Goal: Communication & Community: Answer question/provide support

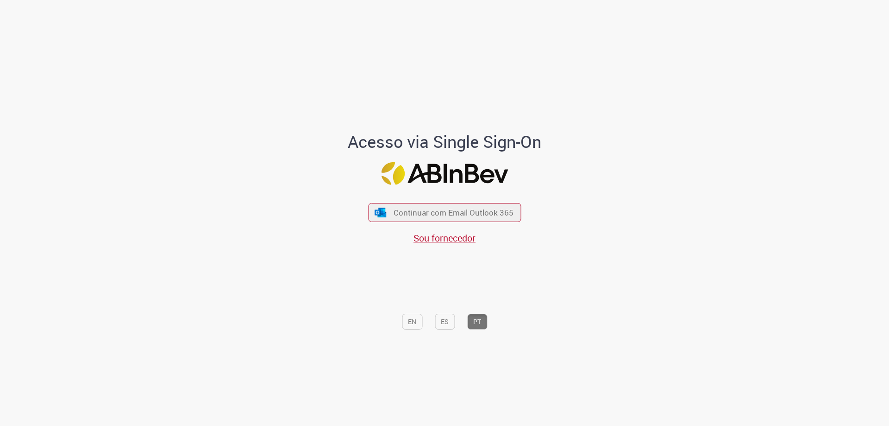
click at [440, 224] on div "Continuar com Email Outlook 365 Sou fornecedor" at bounding box center [444, 218] width 153 height 51
click at [441, 220] on button "Continuar com Email Outlook 365" at bounding box center [445, 212] width 156 height 19
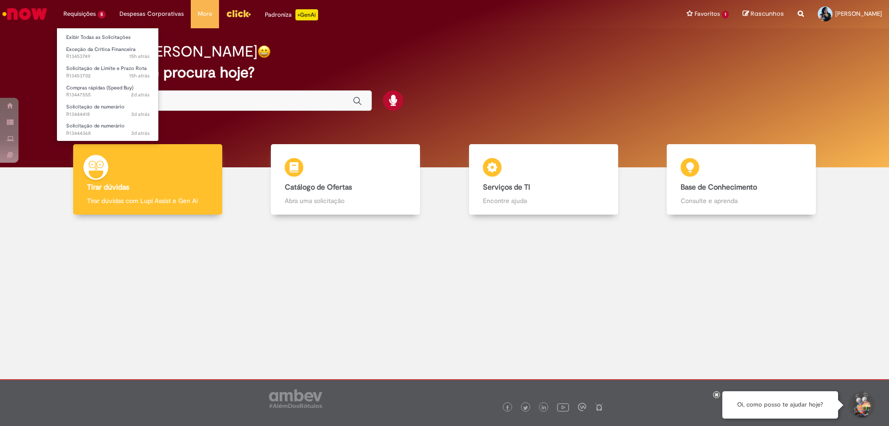
click at [81, 12] on li "Requisições 5 Exibir Todas as Solicitações Exceção da Crítica Financeira 15h at…" at bounding box center [85, 14] width 56 height 28
click at [90, 38] on link "Exibir Todas as Solicitações" at bounding box center [108, 37] width 102 height 10
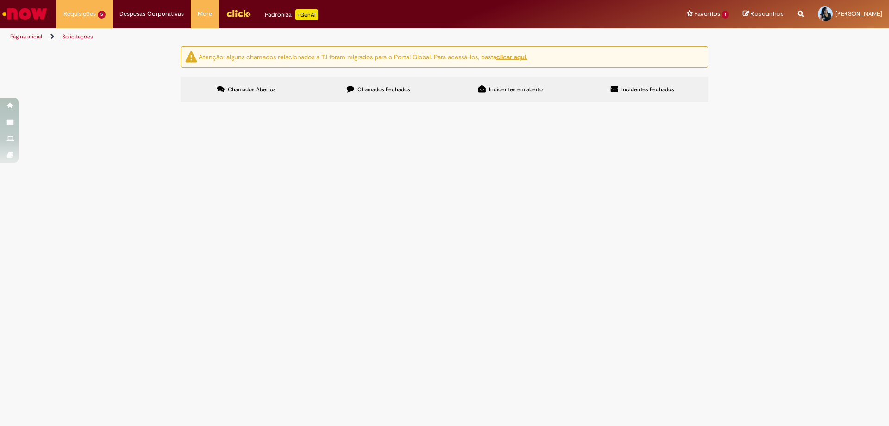
click at [0, 0] on span "SEPP (Porto Ponto) - Locação de CFTV" at bounding box center [0, 0] width 0 height 0
click at [281, 208] on main "Solicitações Atenção: alguns chamados relacionados a T.I foram migrados para o …" at bounding box center [444, 236] width 889 height 380
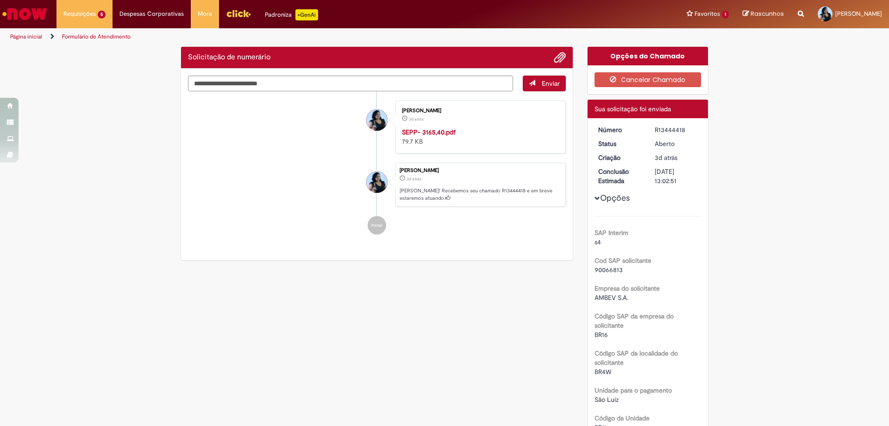
click at [283, 213] on ul "Carla Allana Souza Sá 3d atrás 3 dias atrás SEPP- 3165,40.pdf 79.7 KB Carla All…" at bounding box center [377, 167] width 378 height 153
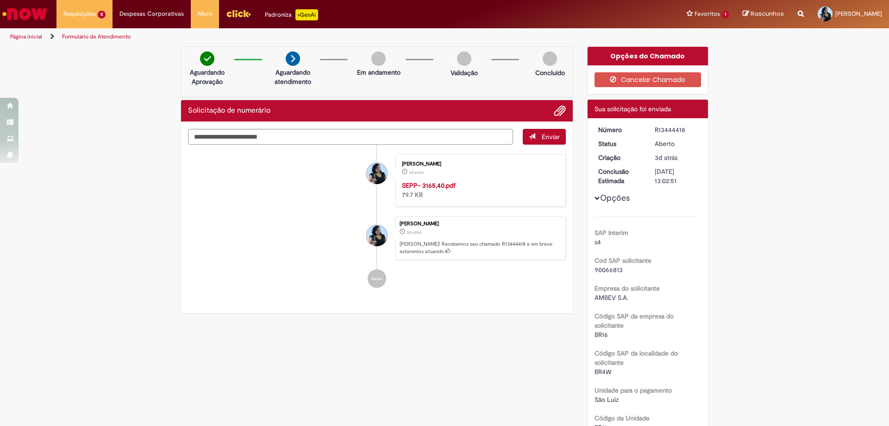
click at [232, 7] on img "Menu Cabeçalho" at bounding box center [238, 13] width 25 height 14
click at [88, 17] on li "Requisições 5 Exibir Todas as Solicitações Exceção da Crítica Financeira 15h at…" at bounding box center [85, 14] width 56 height 28
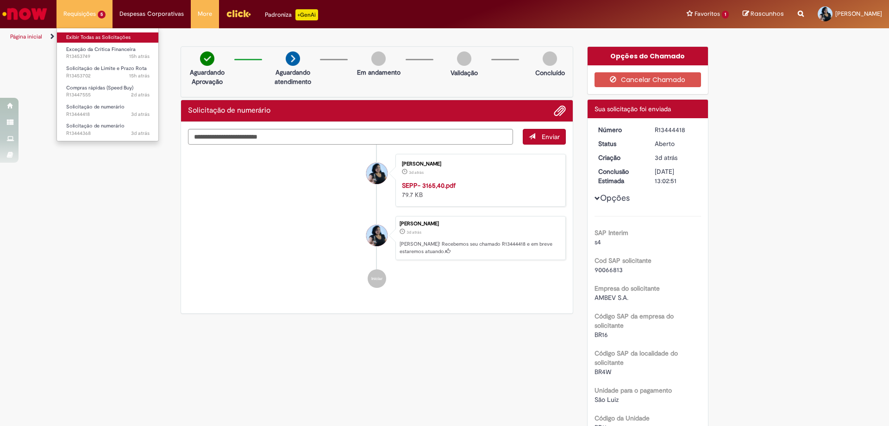
click at [66, 38] on link "Exibir Todas as Solicitações" at bounding box center [108, 37] width 102 height 10
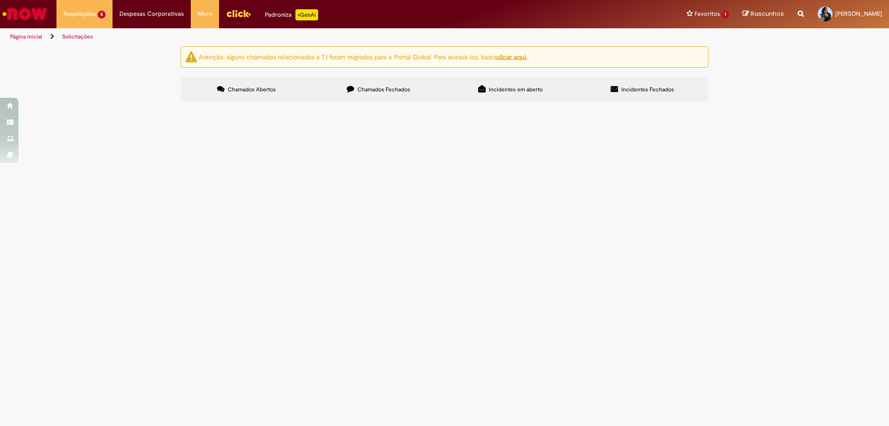
click at [0, 0] on span "39845 67784 33921 13168 16070 32190 34945 37685 15853" at bounding box center [0, 0] width 0 height 0
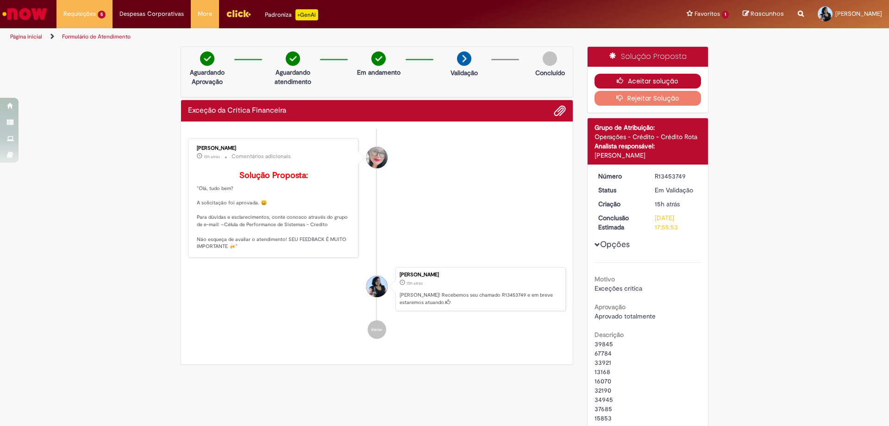
click at [617, 80] on icon "button" at bounding box center [622, 80] width 11 height 6
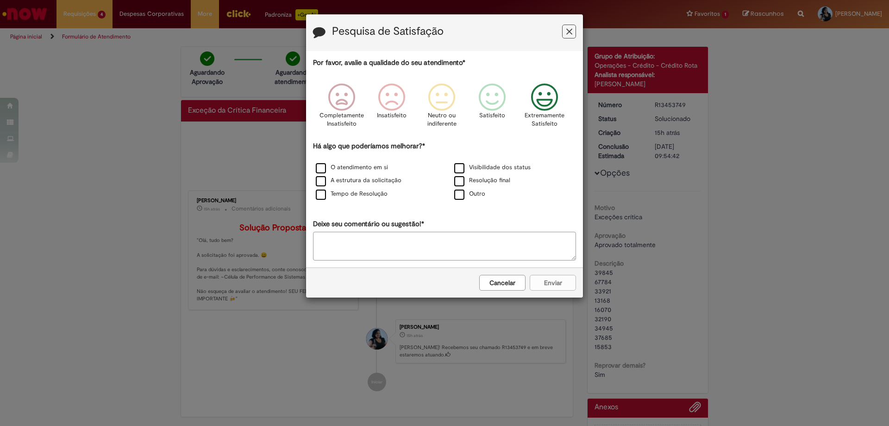
click at [544, 98] on icon "Feedback" at bounding box center [545, 97] width 35 height 28
click at [321, 170] on label "O atendimento em si" at bounding box center [352, 167] width 72 height 9
click at [555, 282] on button "Enviar" at bounding box center [553, 283] width 46 height 16
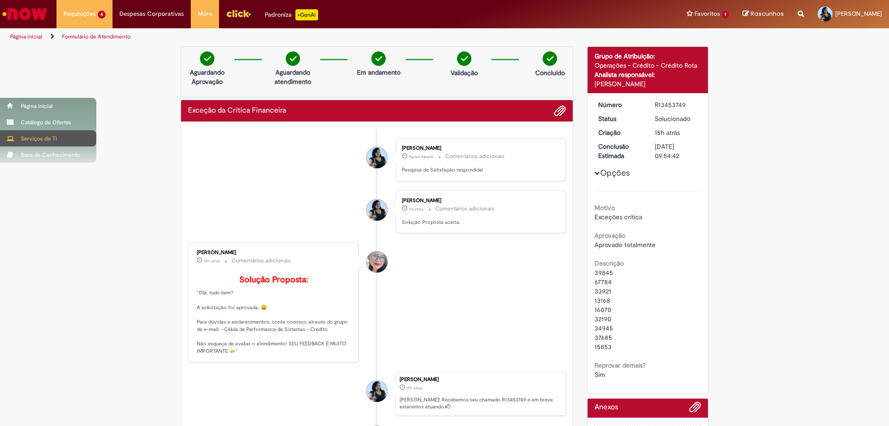
click at [43, 138] on div "Serviços de TI" at bounding box center [48, 138] width 96 height 16
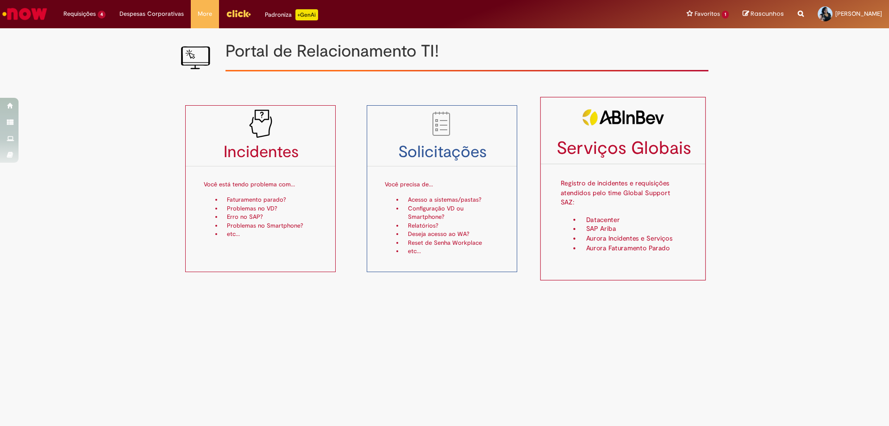
click at [589, 163] on hr at bounding box center [623, 163] width 165 height 0
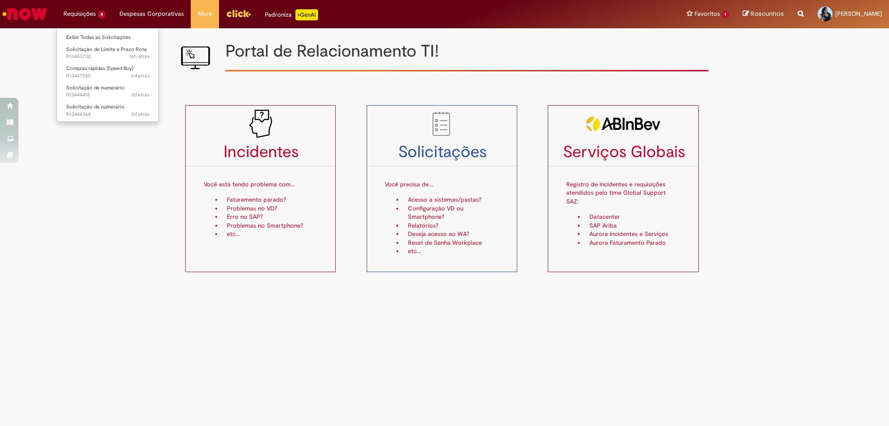
click at [76, 17] on li "Requisições 4 Exibir Todas as Solicitações Solicitação de Limite e Prazo Rota 1…" at bounding box center [85, 14] width 56 height 28
click at [81, 31] on li "Exibir Todas as Solicitações" at bounding box center [108, 37] width 102 height 12
click at [81, 34] on link "Exibir Todas as Solicitações" at bounding box center [108, 37] width 102 height 10
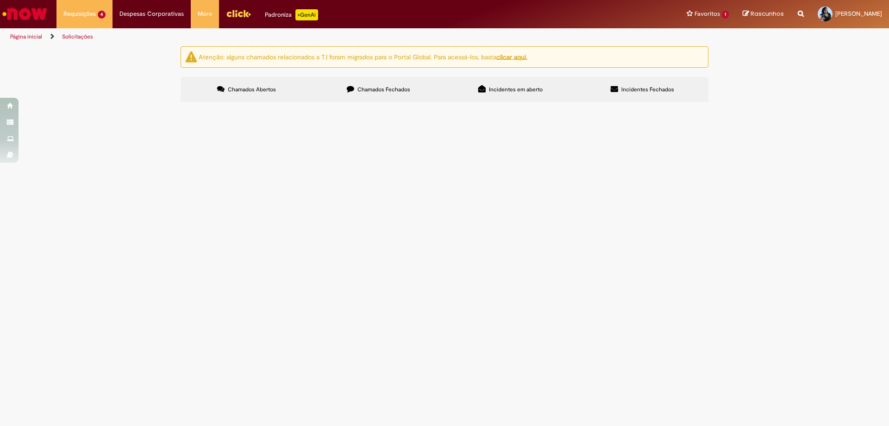
click at [13, 33] on link "Página inicial" at bounding box center [26, 36] width 32 height 7
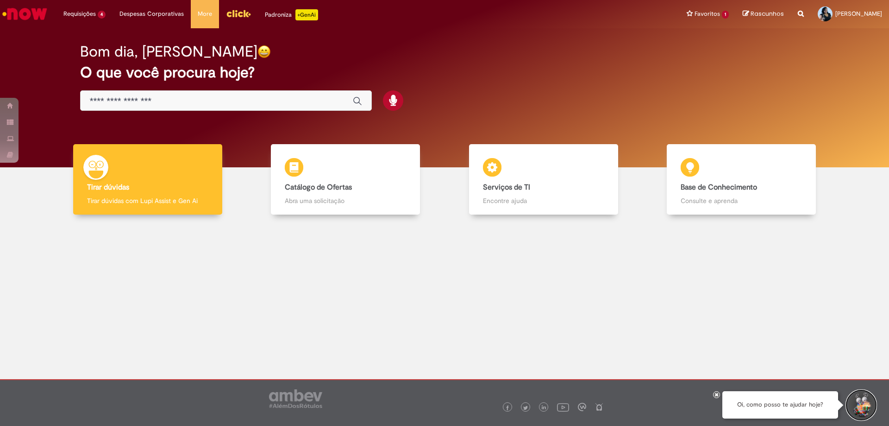
click at [862, 404] on button "Iniciar Conversa de Suporte" at bounding box center [862, 405] width 28 height 28
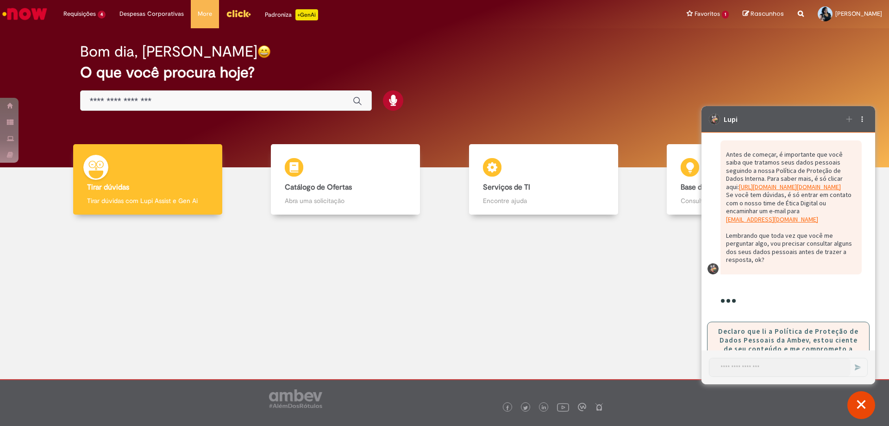
scroll to position [2005, 0]
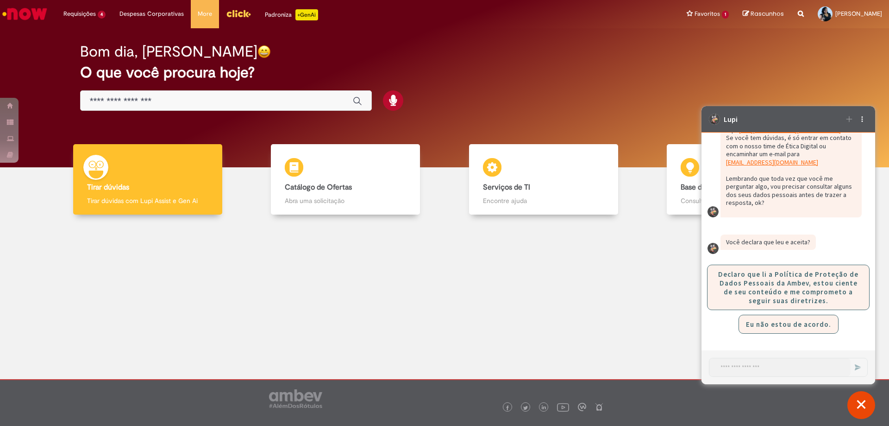
click at [777, 295] on button "Declaro que li a Política de Proteção de Dados Pessoais da Ambev, estou ciente …" at bounding box center [788, 286] width 163 height 45
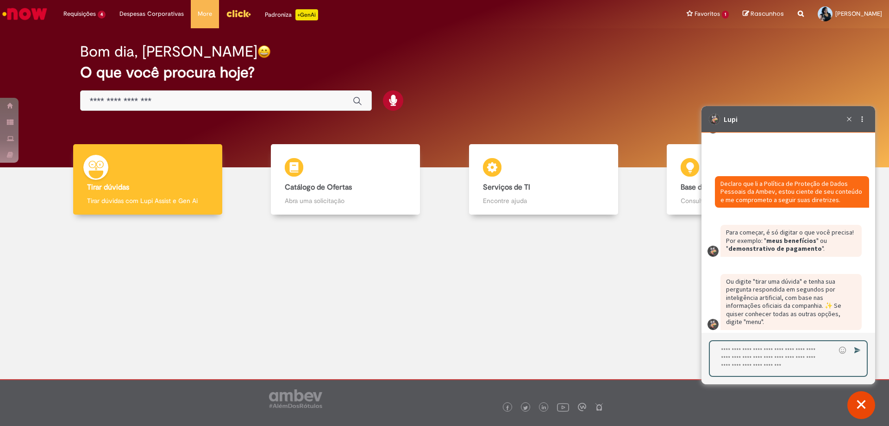
scroll to position [2133, 0]
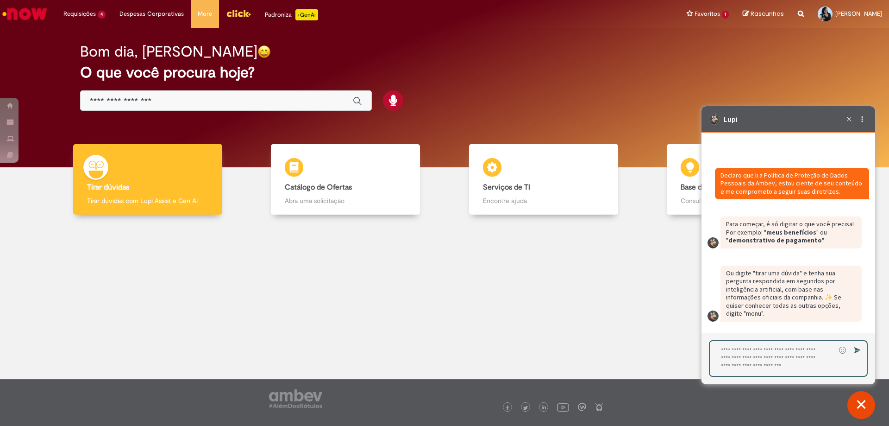
click at [719, 348] on textarea "Digite sua resposta aqui e pressione Enter para enviar" at bounding box center [773, 358] width 126 height 35
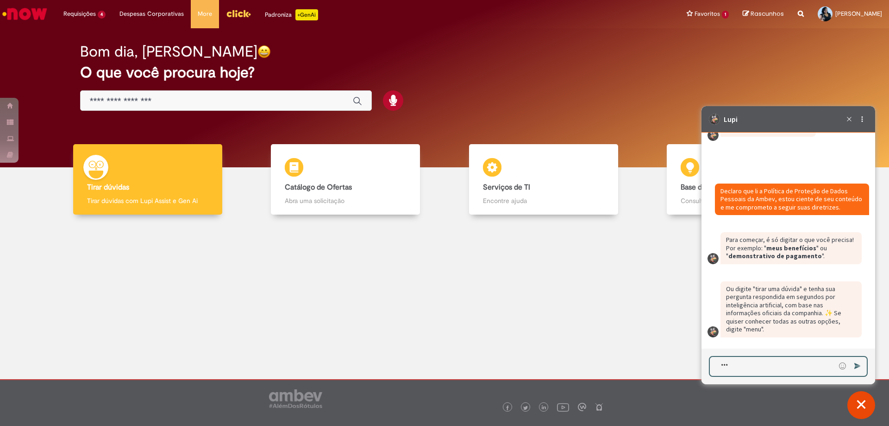
type textarea "****"
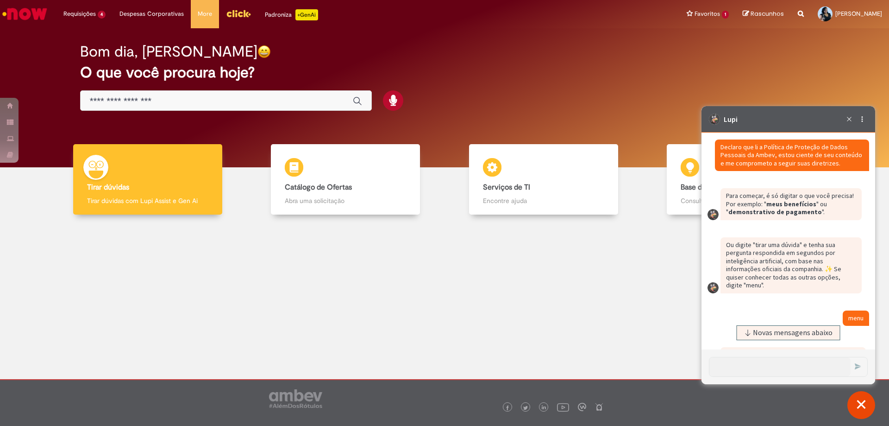
scroll to position [2281, 0]
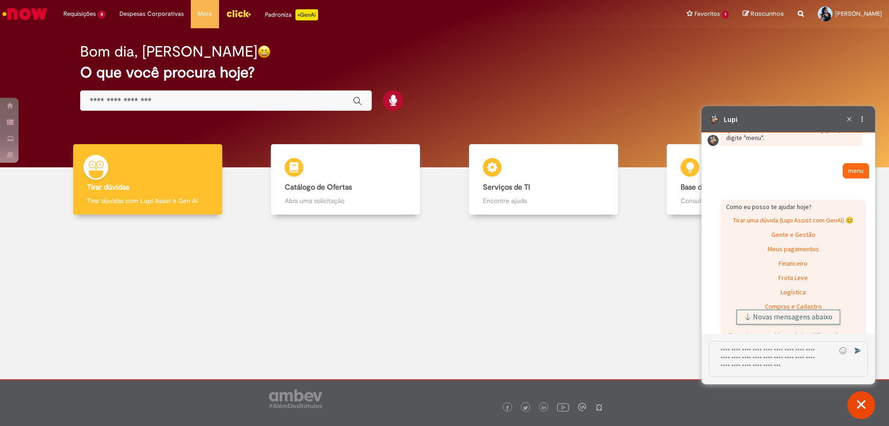
click at [786, 314] on span "Novas mensagens abaixo" at bounding box center [793, 317] width 80 height 6
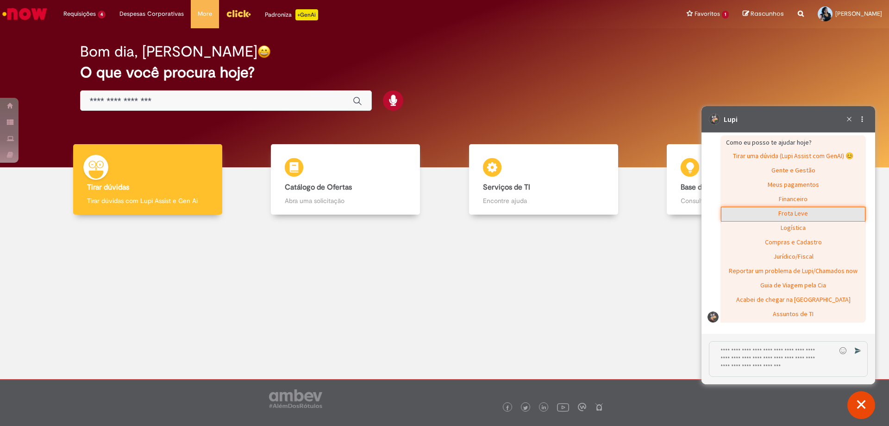
click at [786, 213] on div "Frota Leve" at bounding box center [794, 214] width 144 height 14
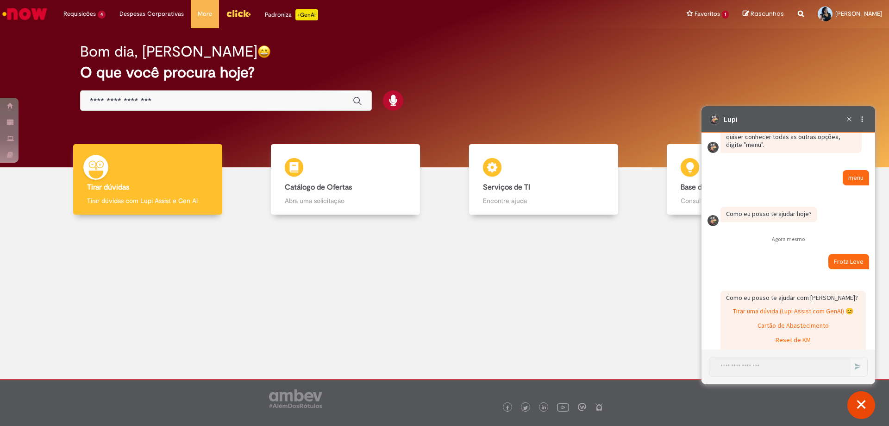
scroll to position [2370, 0]
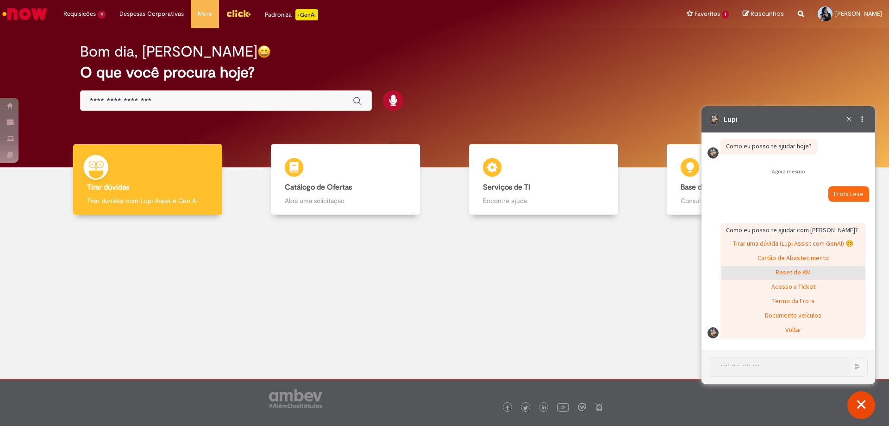
click at [792, 273] on div "Reset de KM" at bounding box center [794, 273] width 144 height 14
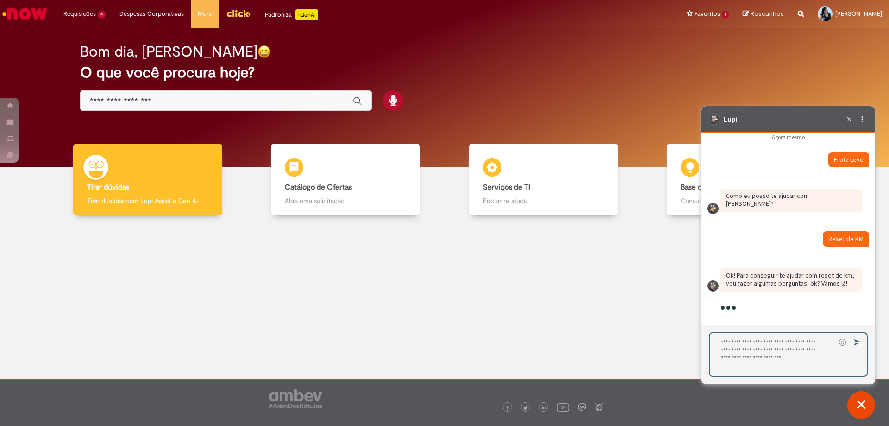
scroll to position [2402, 0]
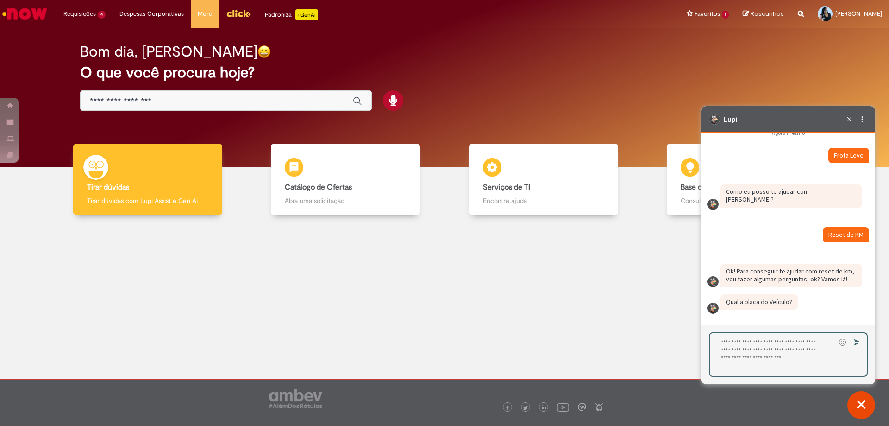
click at [746, 344] on textarea "Digite sua resposta aqui e pressione Enter para enviar" at bounding box center [773, 354] width 126 height 43
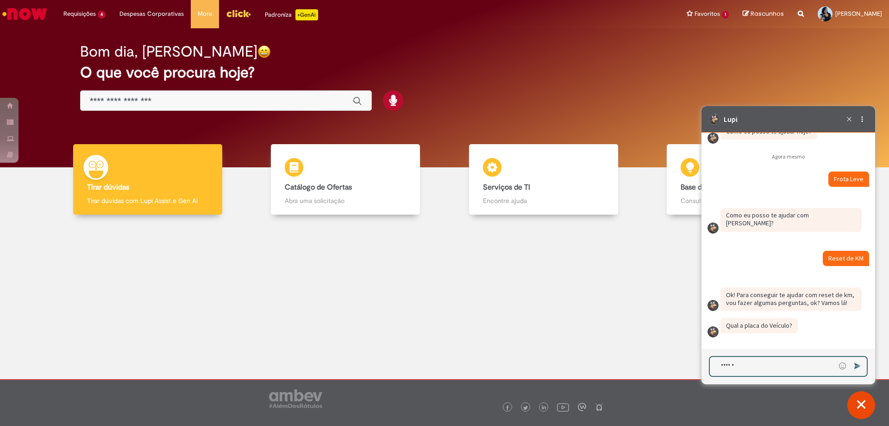
type textarea "*******"
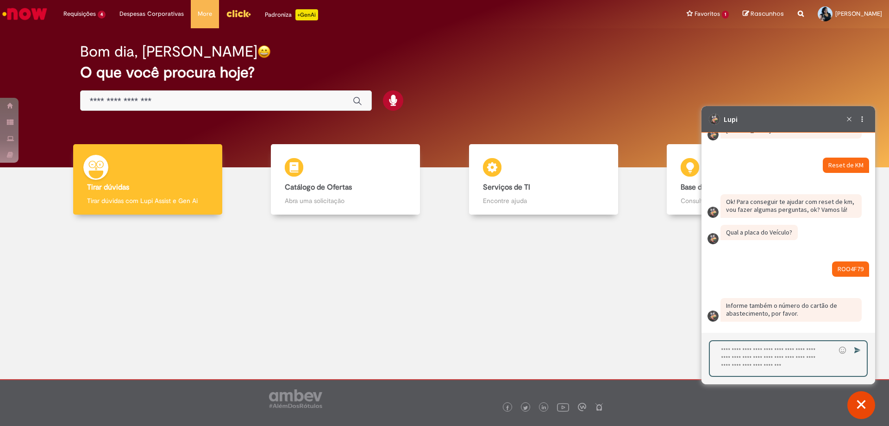
scroll to position [2471, 0]
click at [759, 351] on textarea "Digite sua resposta aqui e pressione Enter para enviar" at bounding box center [773, 358] width 126 height 35
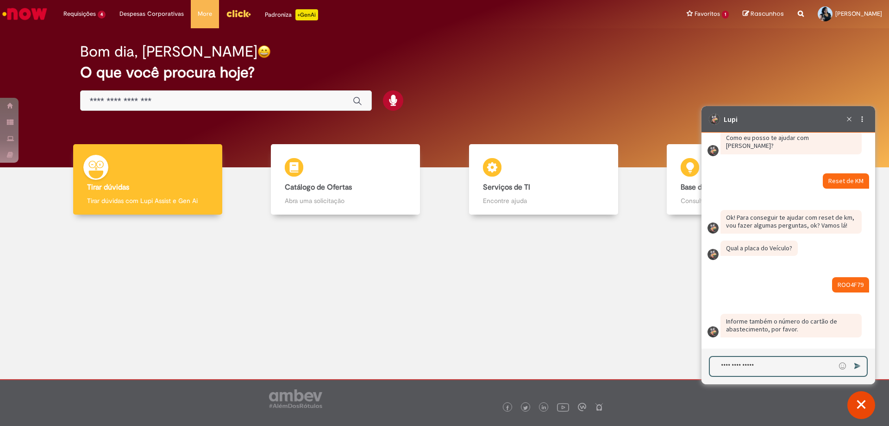
type textarea "**********"
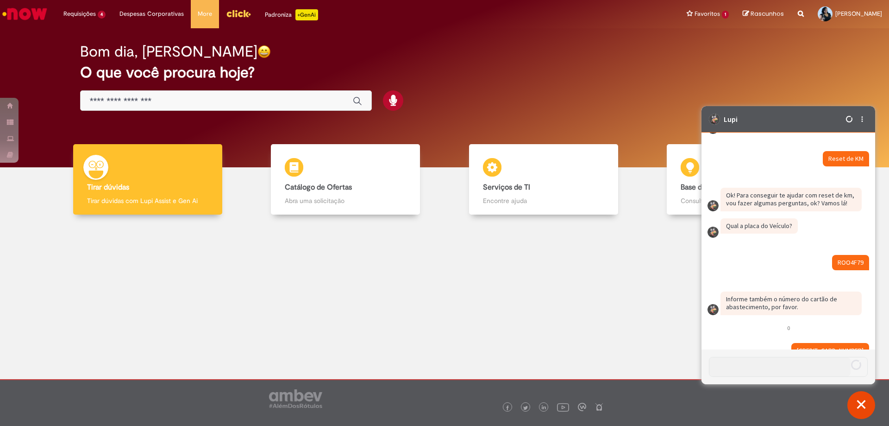
scroll to position [2471, 0]
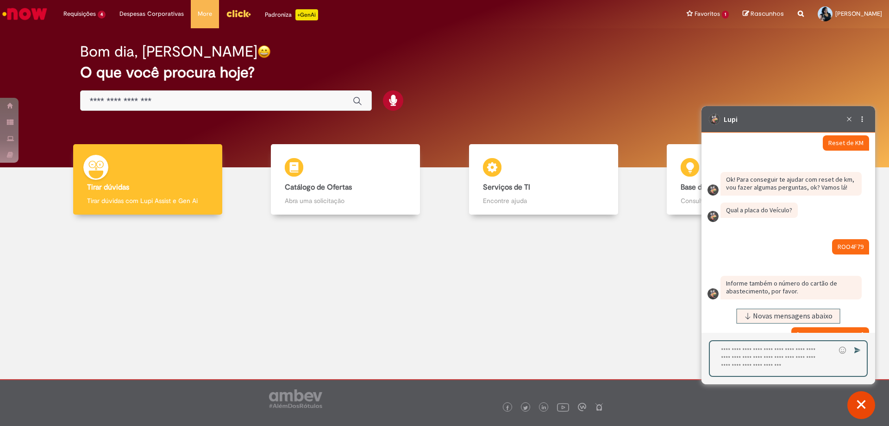
click at [782, 317] on span "Novas mensagens abaixo" at bounding box center [793, 316] width 80 height 6
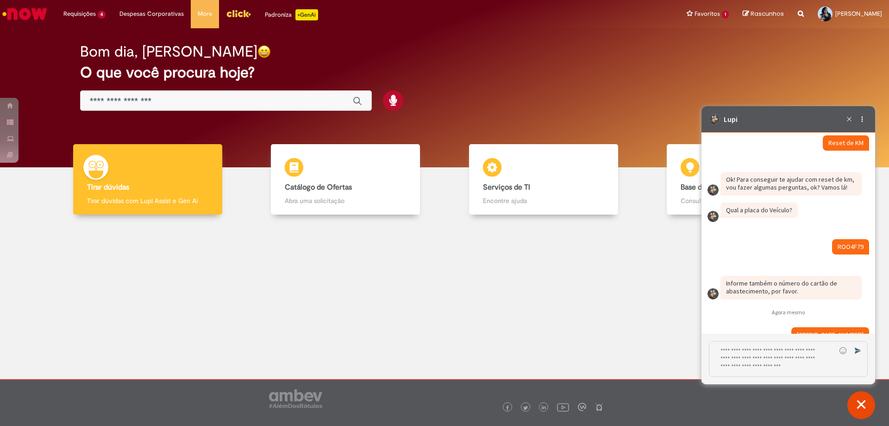
scroll to position [2559, 0]
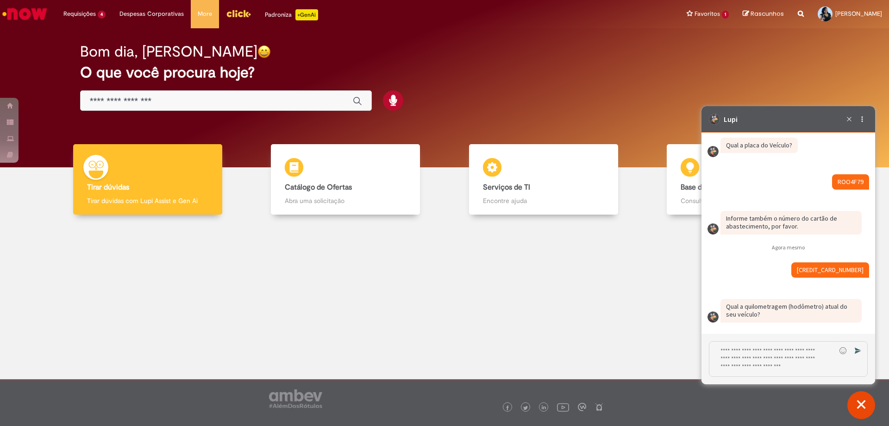
click at [784, 357] on textarea "Digite sua resposta aqui e pressione Enter para enviar" at bounding box center [773, 358] width 126 height 35
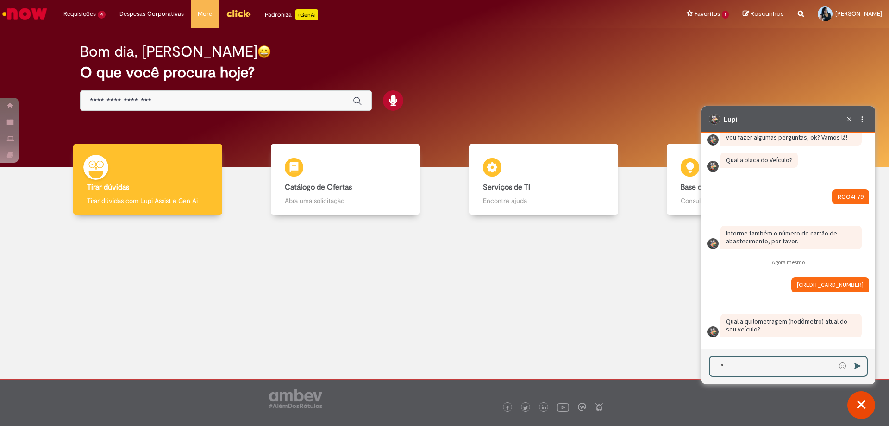
scroll to position [2544, 0]
type textarea "*****"
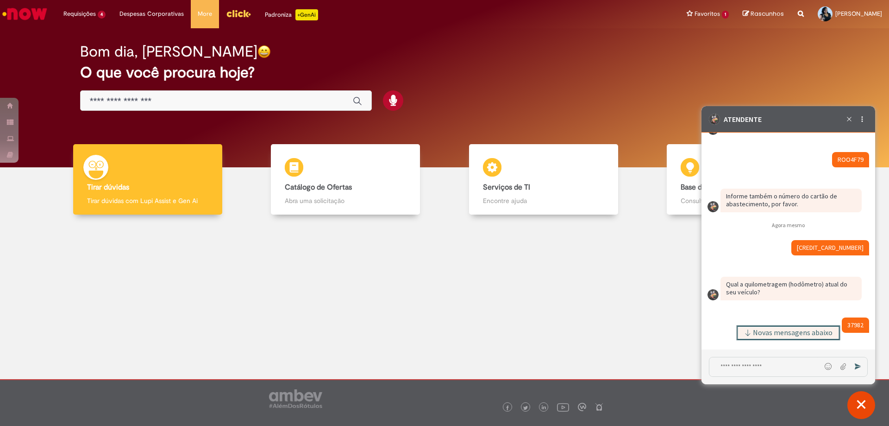
click at [773, 334] on span "Novas mensagens abaixo" at bounding box center [793, 332] width 80 height 6
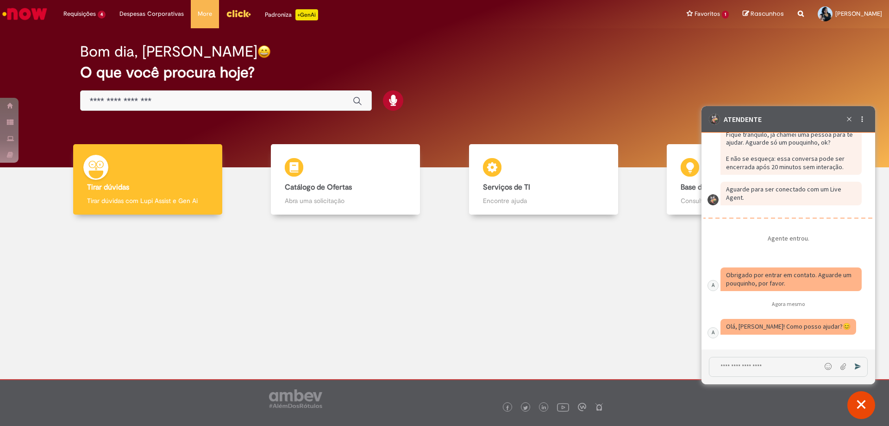
scroll to position [2808, 0]
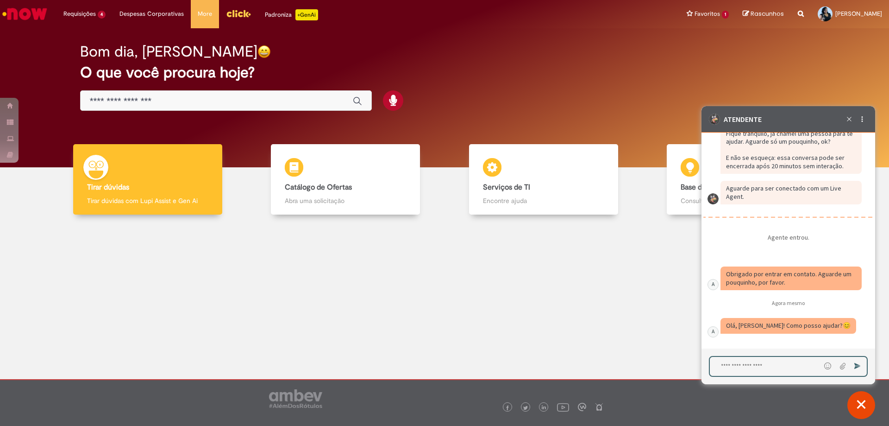
click at [740, 365] on textarea "Digite sua mensagem e pressione Enter para enviar" at bounding box center [765, 366] width 111 height 19
type textarea "*"
type textarea "*******"
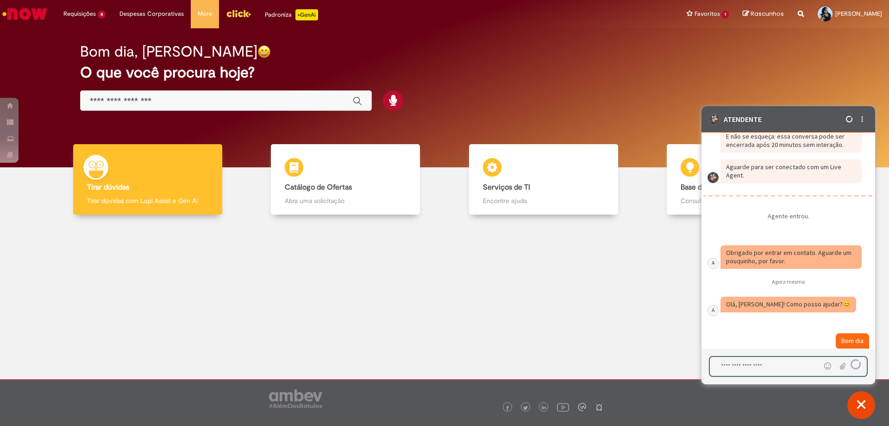
scroll to position [2845, 0]
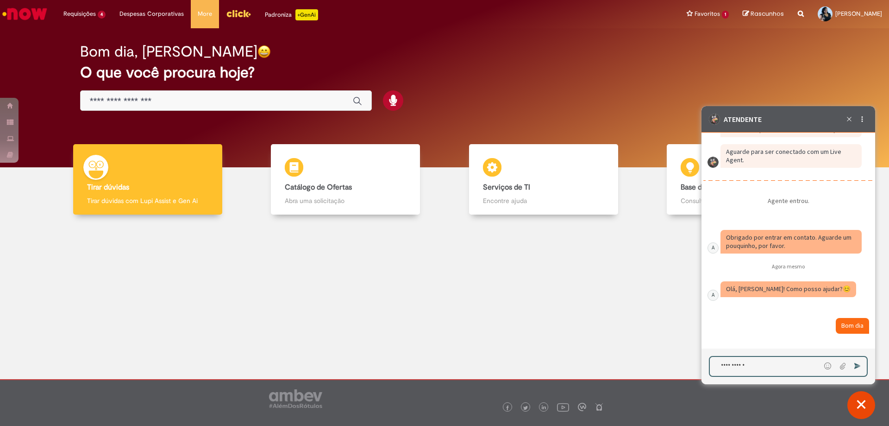
type textarea "**********"
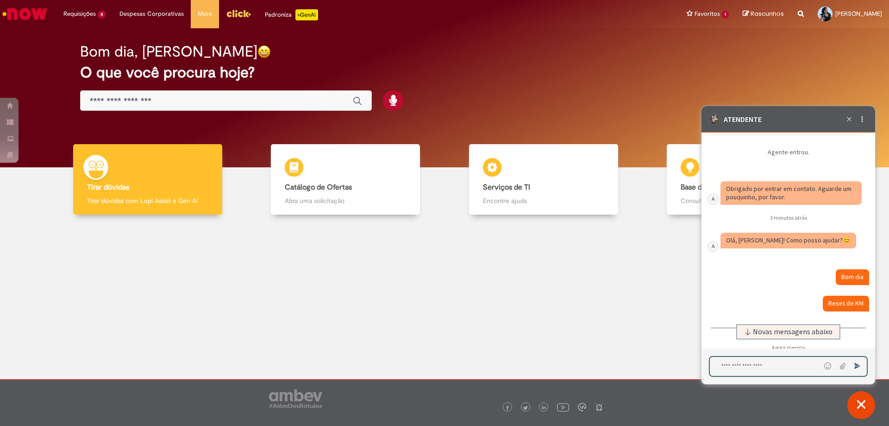
scroll to position [3018, 0]
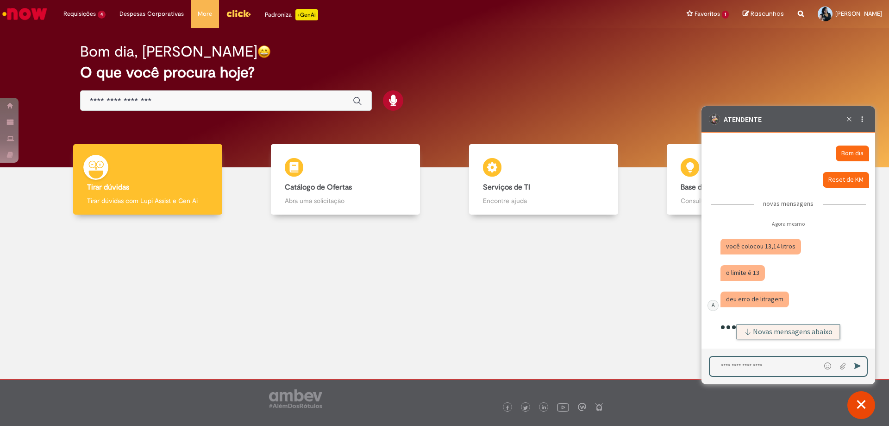
click at [757, 329] on span "Novas mensagens abaixo" at bounding box center [793, 331] width 80 height 6
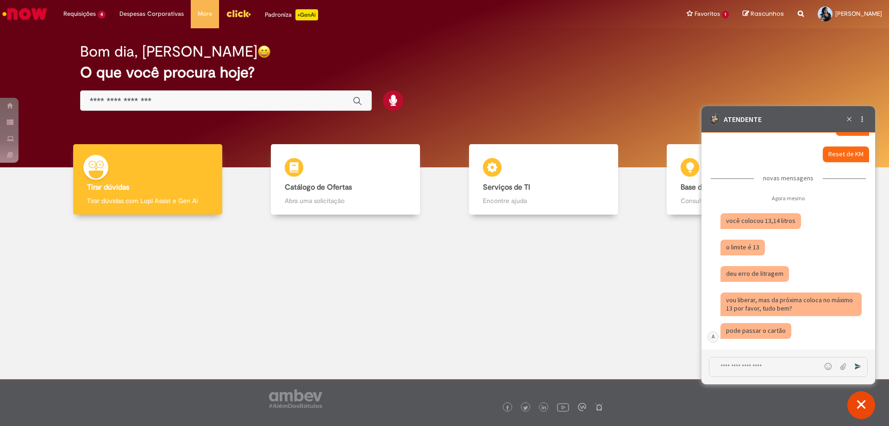
scroll to position [3047, 0]
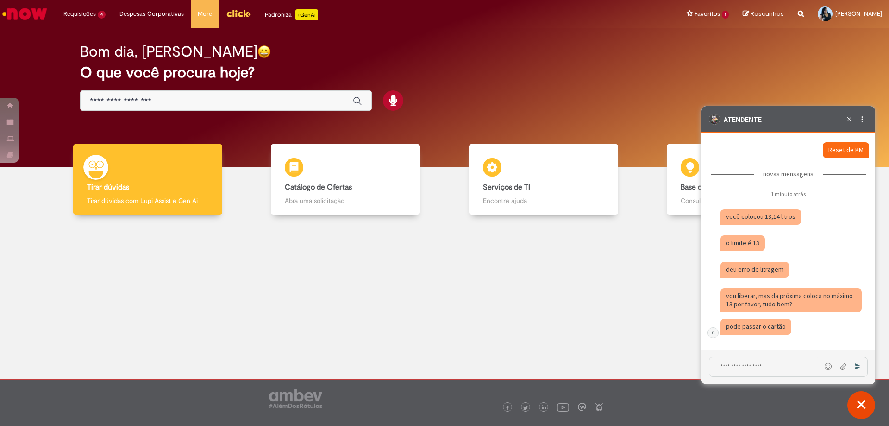
click at [751, 366] on textarea "Digite sua mensagem e pressione Enter para enviar" at bounding box center [766, 366] width 112 height 19
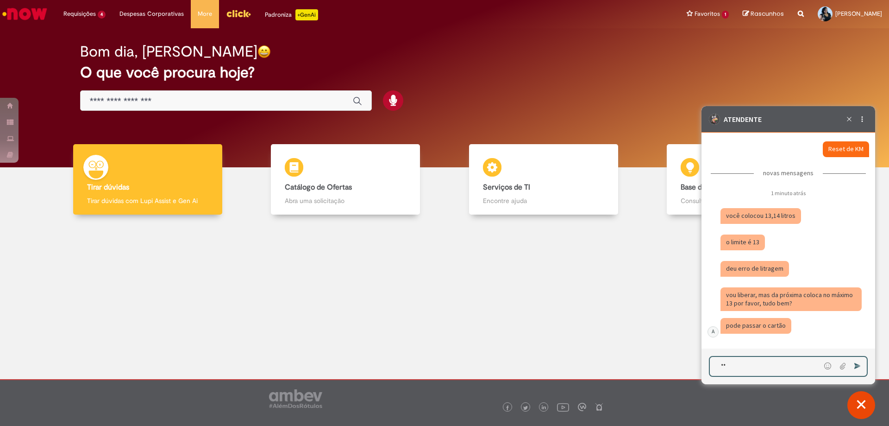
type textarea "**"
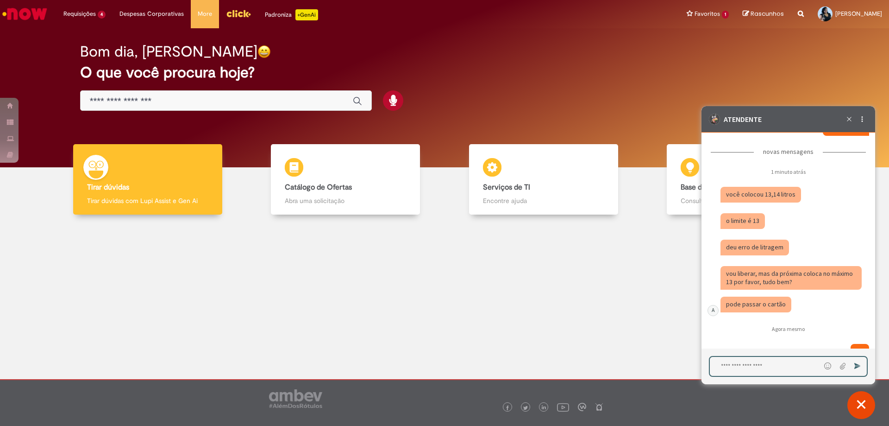
scroll to position [3095, 0]
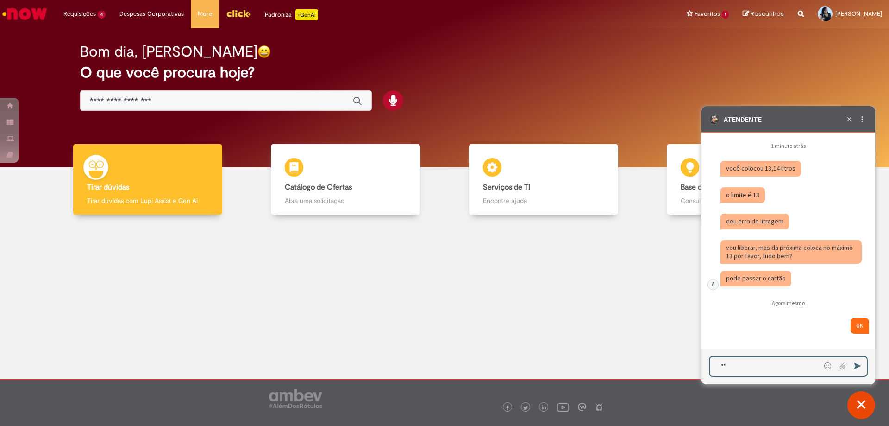
type textarea "*"
type textarea "********"
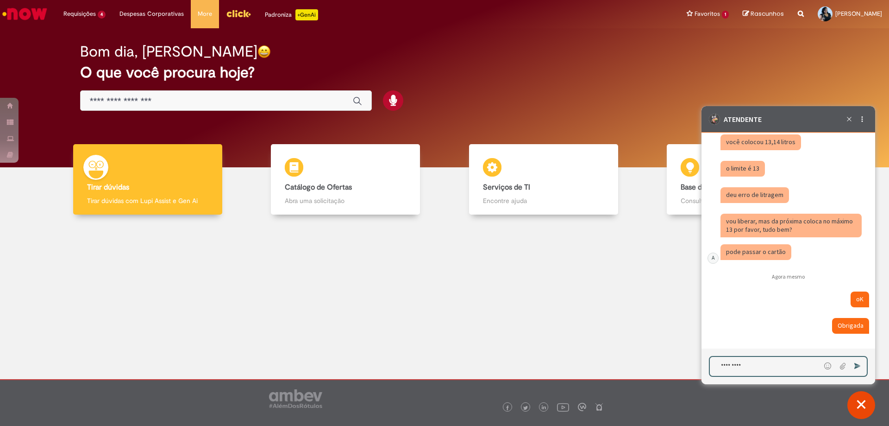
type textarea "*********"
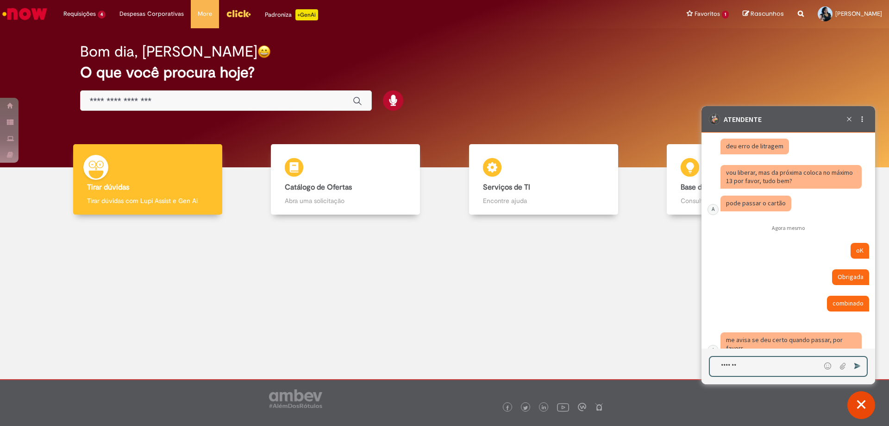
scroll to position [3189, 0]
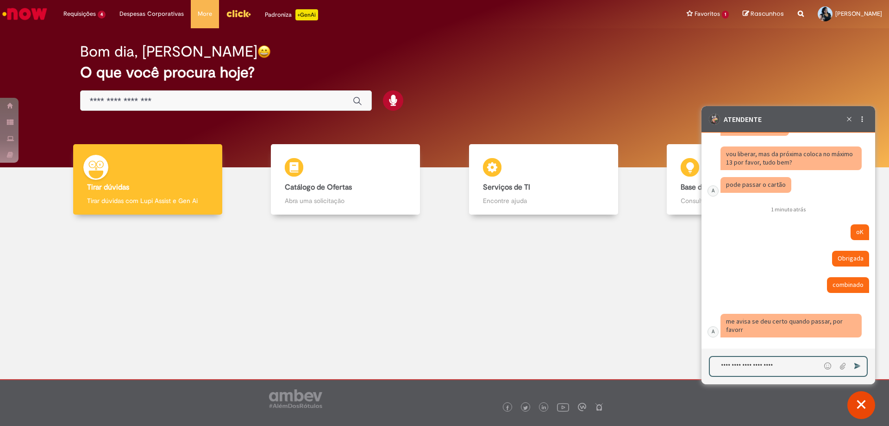
type textarea "**********"
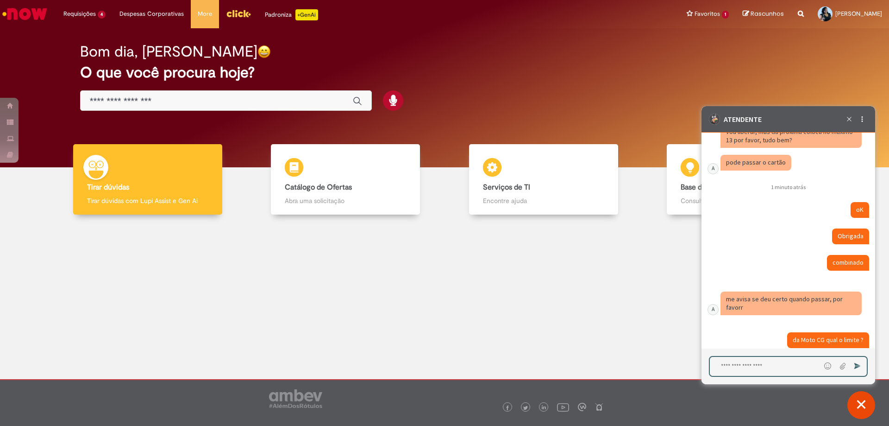
scroll to position [3225, 0]
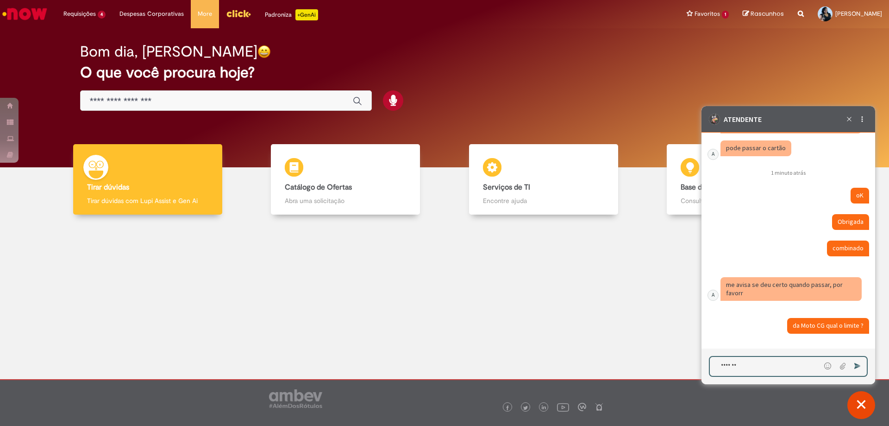
type textarea "*********"
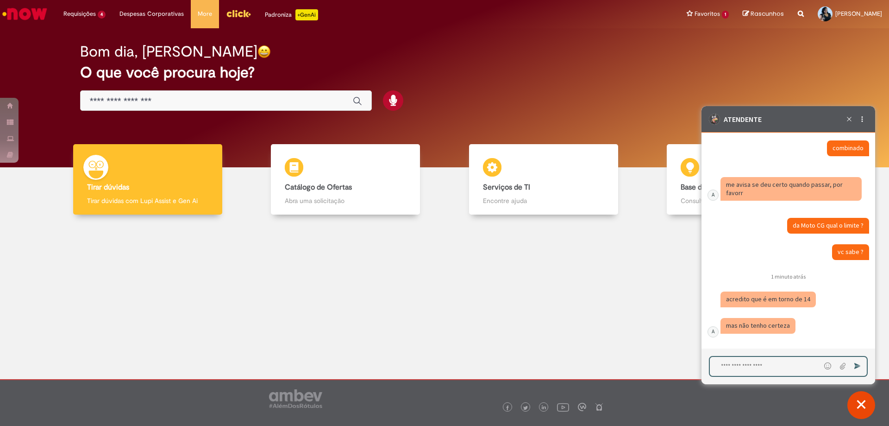
scroll to position [3306, 0]
click at [732, 362] on textarea "Digite sua mensagem e pressione Enter para enviar" at bounding box center [765, 366] width 111 height 19
type textarea "**"
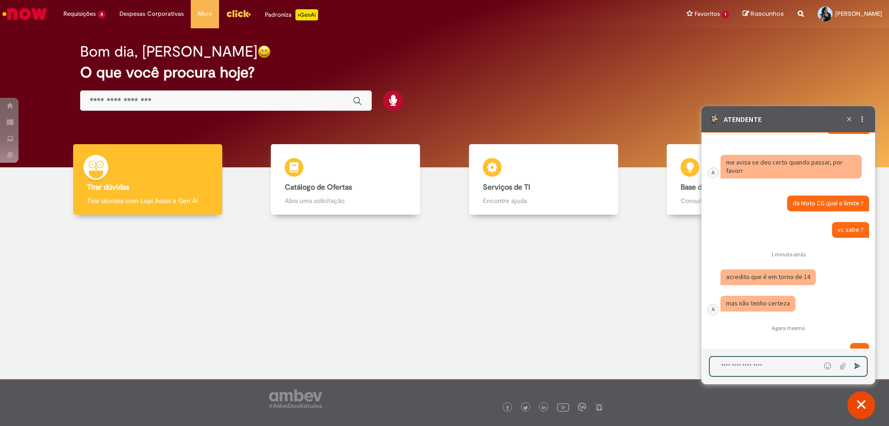
scroll to position [3353, 0]
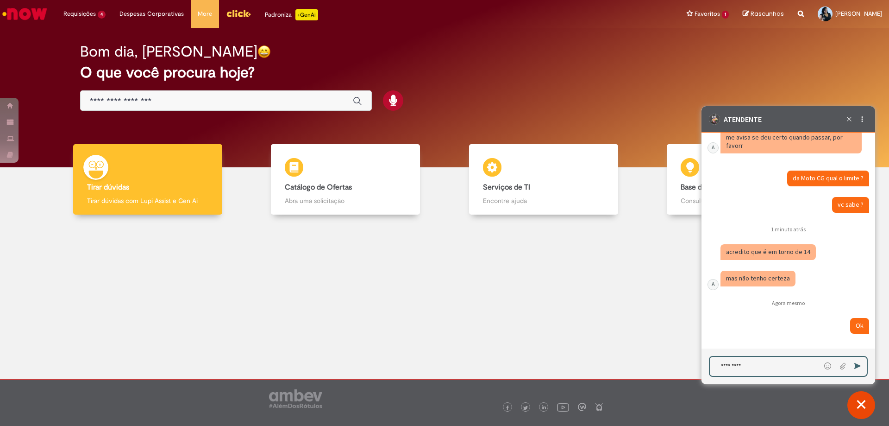
type textarea "*********"
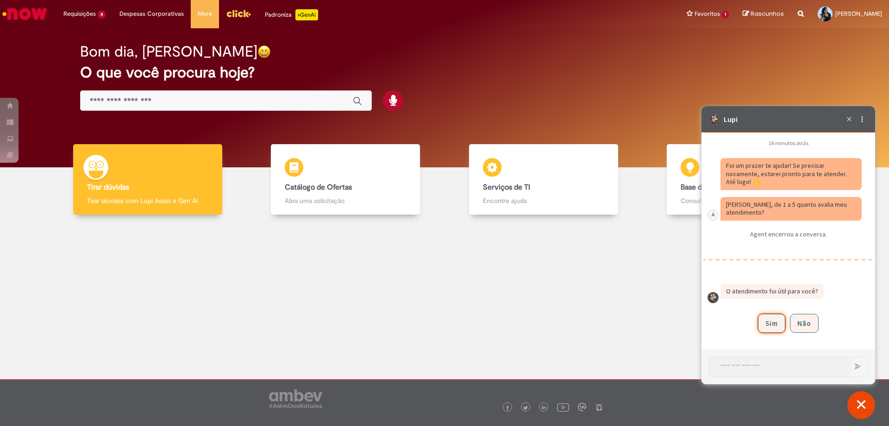
scroll to position [3660, 0]
drag, startPoint x: 765, startPoint y: 327, endPoint x: 783, endPoint y: 349, distance: 28.9
click at [767, 327] on button "Sim" at bounding box center [771, 323] width 27 height 19
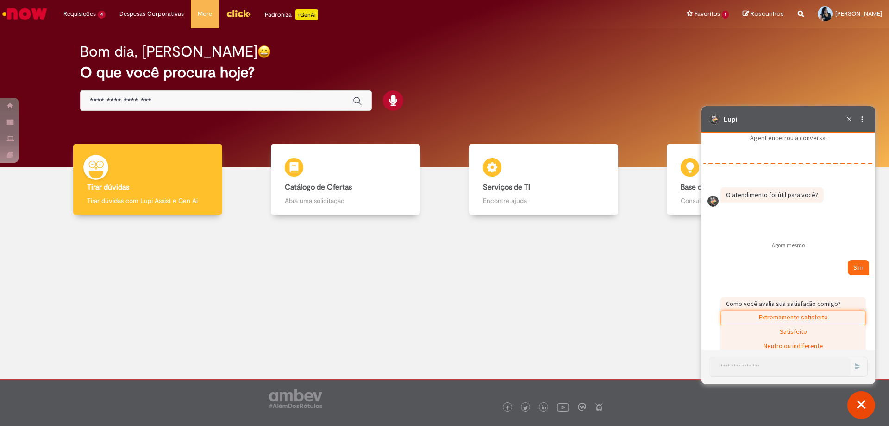
scroll to position [3802, 0]
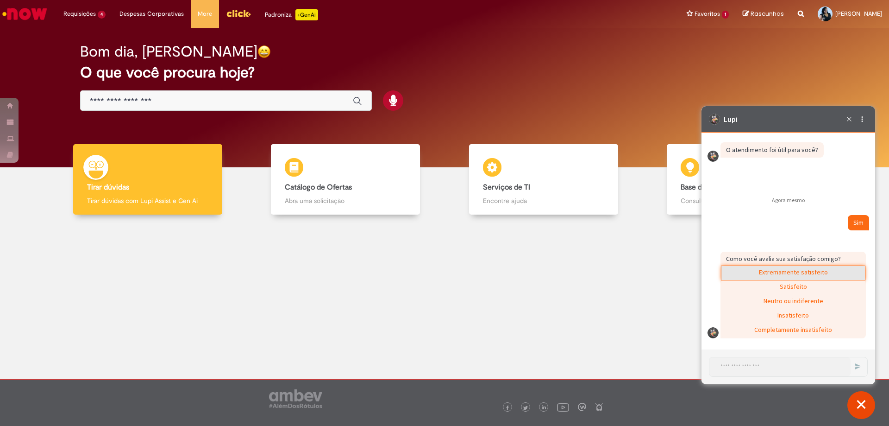
click at [776, 276] on div "Extremamente satisfeito" at bounding box center [794, 273] width 144 height 14
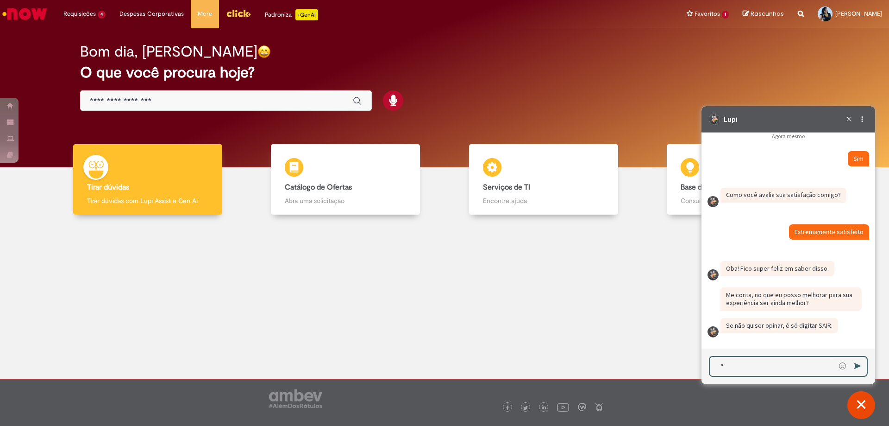
scroll to position [3866, 0]
type textarea "****"
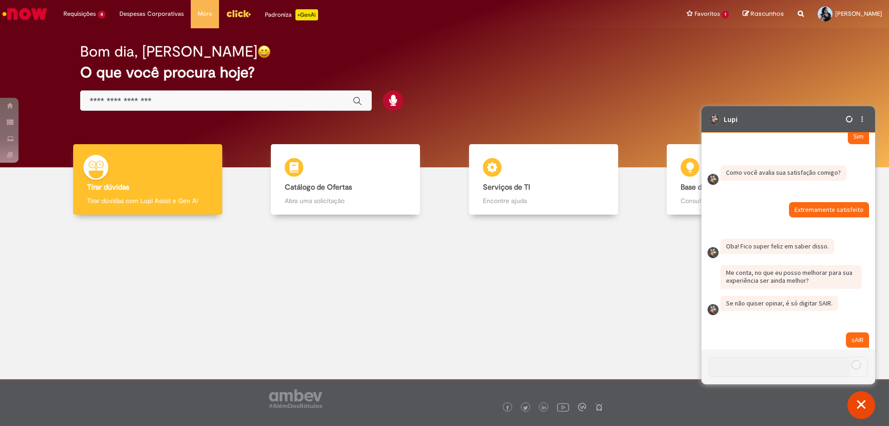
scroll to position [3881, 0]
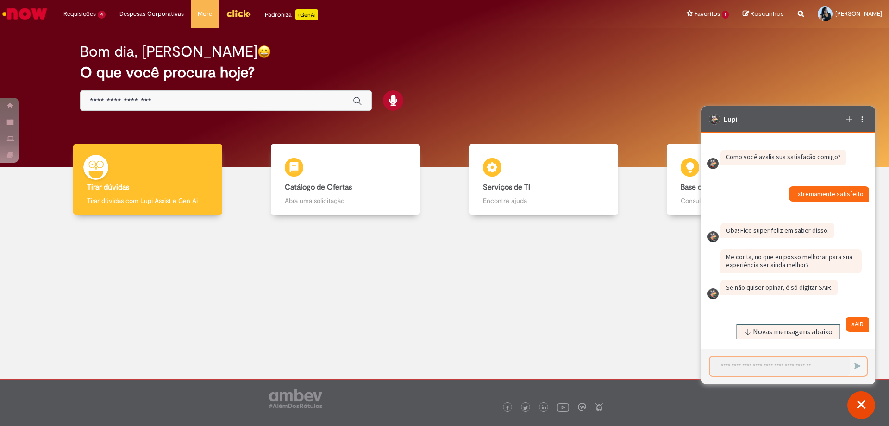
click at [770, 328] on span "Novas mensagens abaixo" at bounding box center [793, 331] width 80 height 6
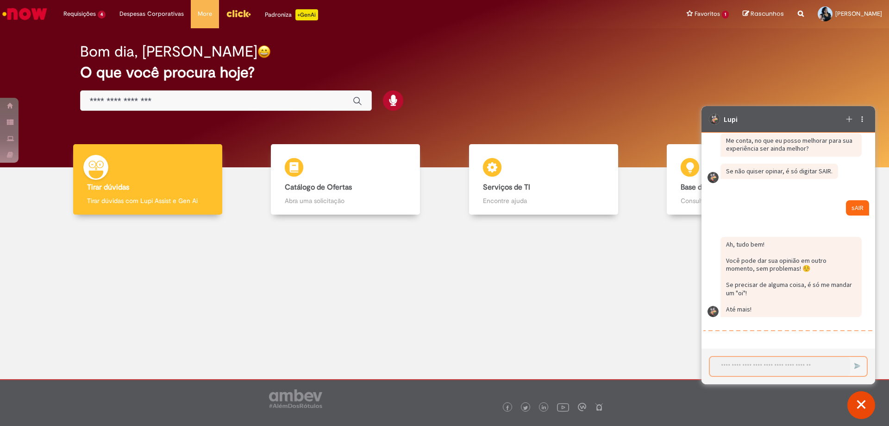
click at [740, 369] on textarea "Iniciar uma nova conversa" at bounding box center [780, 366] width 140 height 19
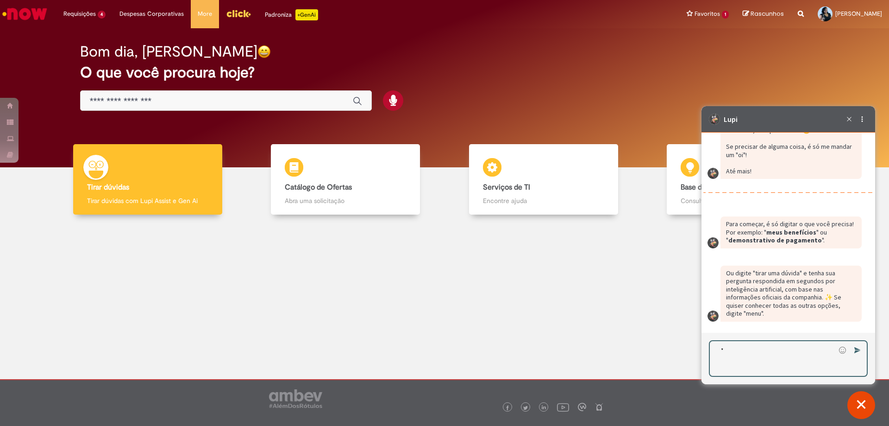
scroll to position [4142, 0]
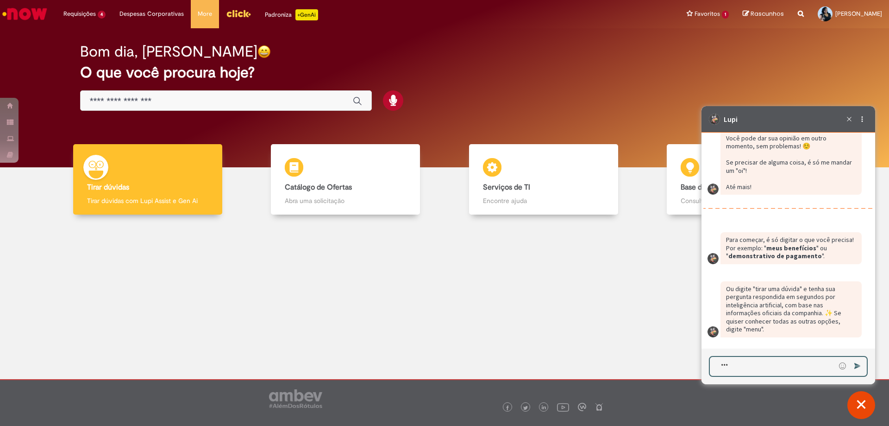
type textarea "****"
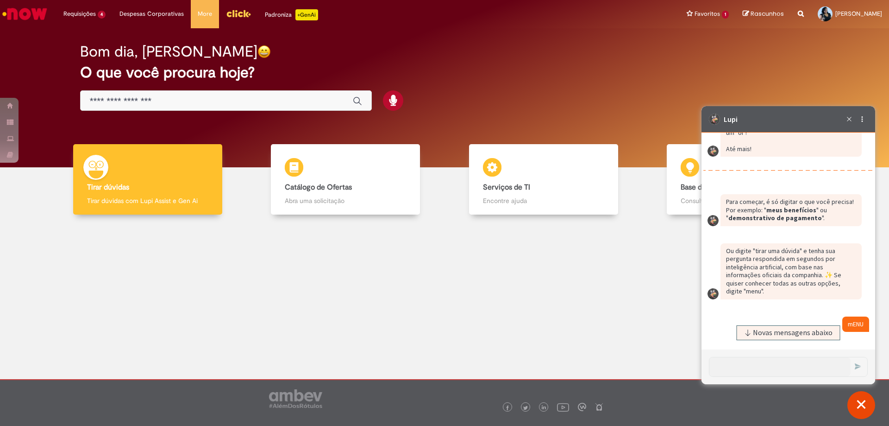
scroll to position [4306, 0]
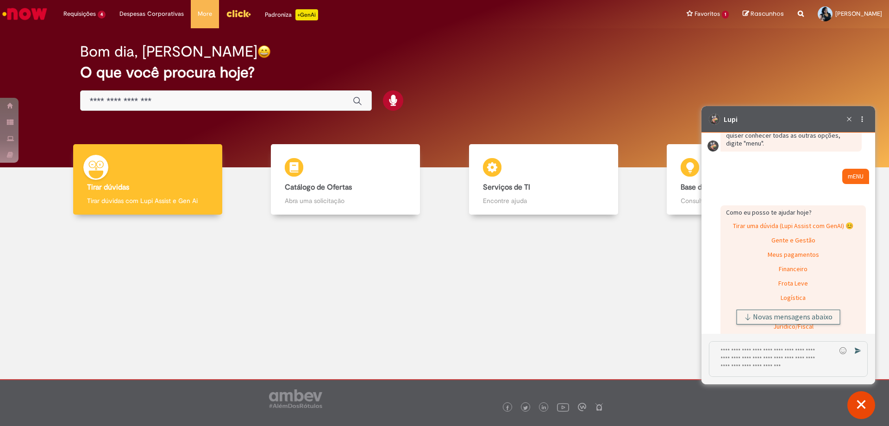
drag, startPoint x: 776, startPoint y: 320, endPoint x: 787, endPoint y: 324, distance: 11.9
click at [775, 320] on span "Novas mensagens abaixo" at bounding box center [793, 317] width 80 height 6
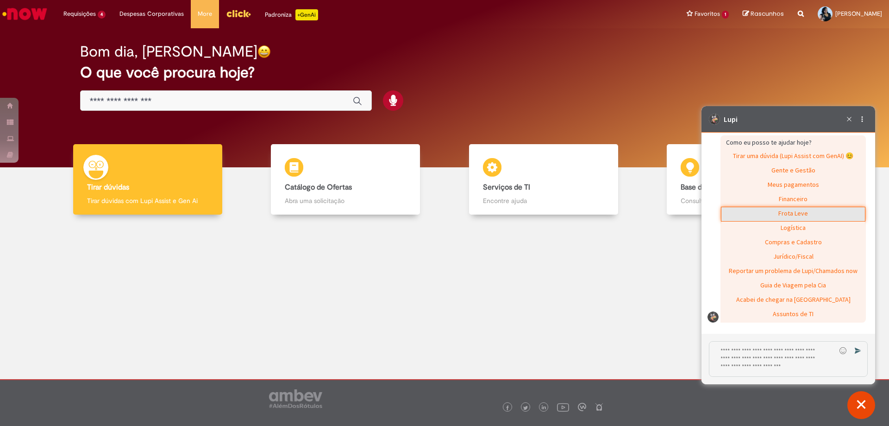
click at [781, 214] on div "Frota Leve" at bounding box center [794, 214] width 144 height 14
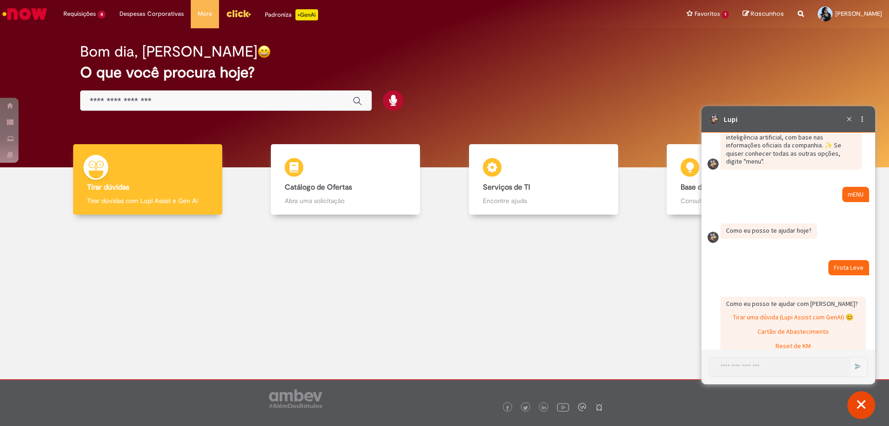
scroll to position [4383, 0]
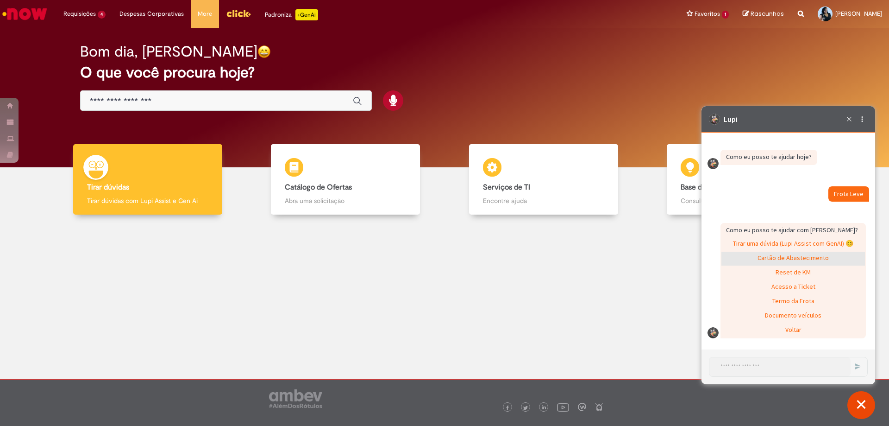
click at [778, 259] on div "Cartão de Abastecimento" at bounding box center [794, 258] width 144 height 14
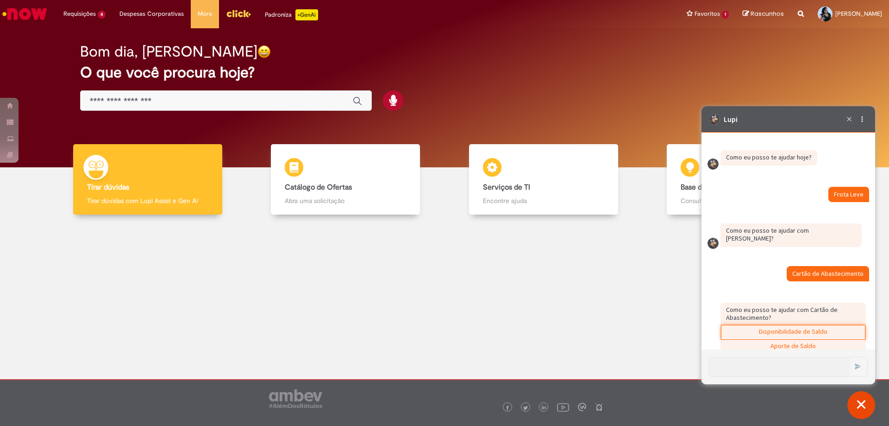
scroll to position [4465, 0]
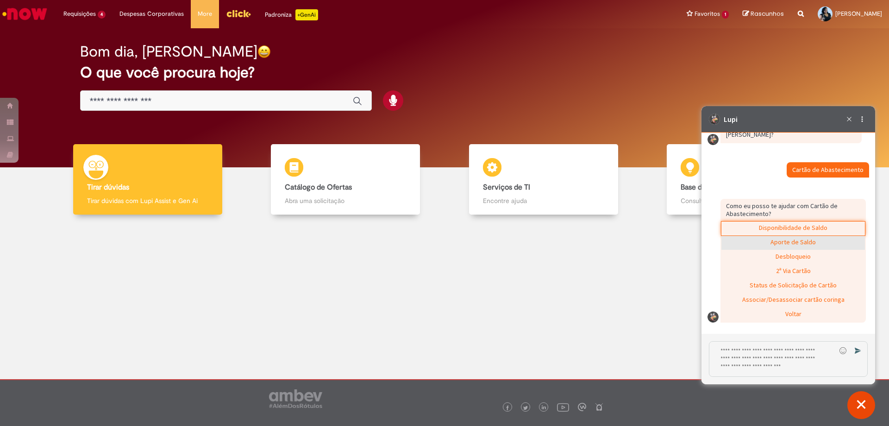
click at [781, 250] on div "Aporte de Saldo" at bounding box center [794, 243] width 144 height 14
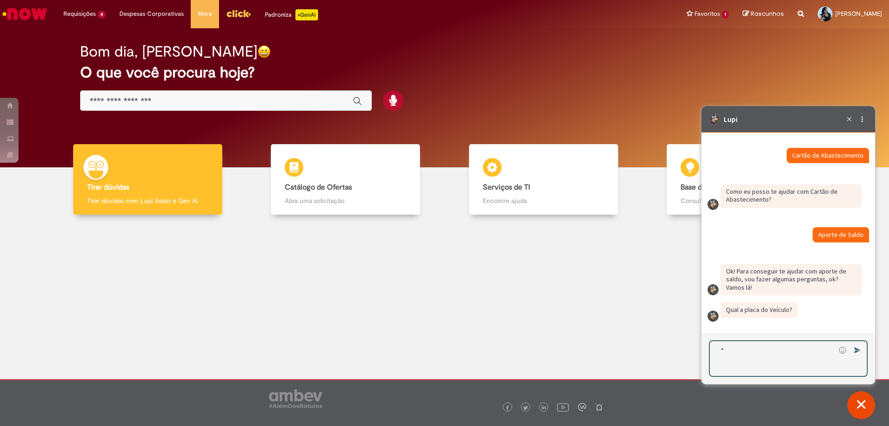
scroll to position [4479, 0]
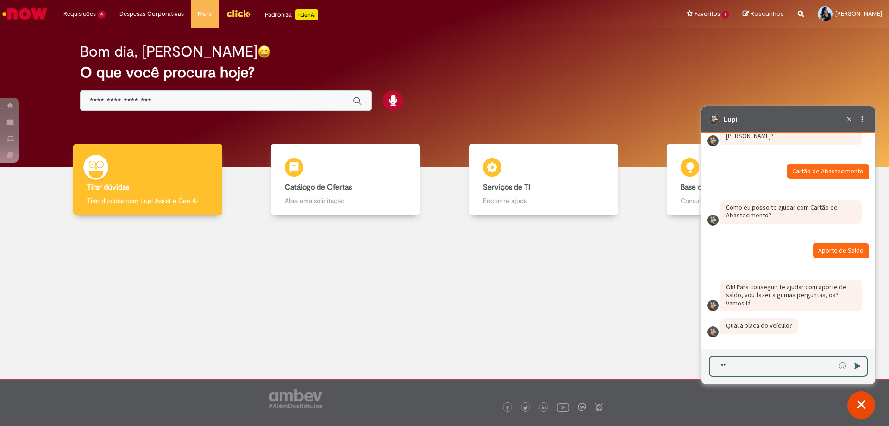
type textarea "*"
type textarea "*******"
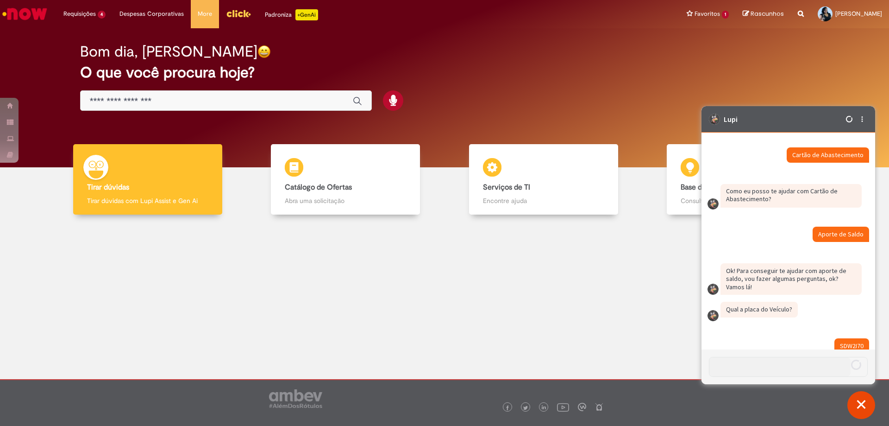
scroll to position [4495, 0]
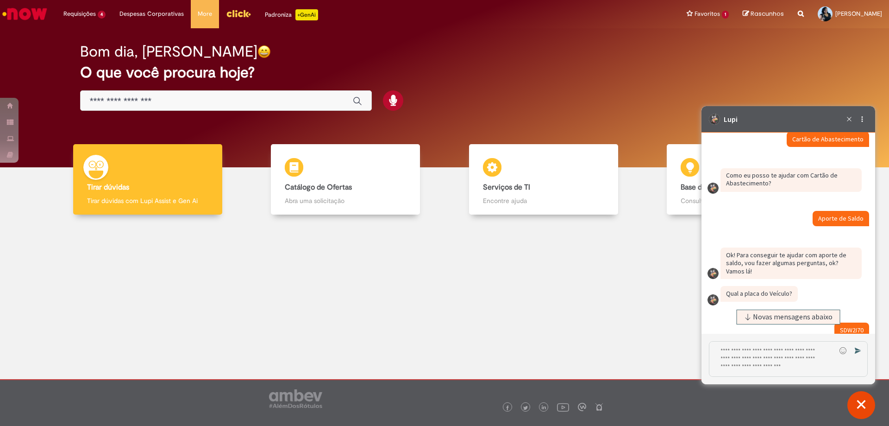
click at [768, 322] on button "Novas mensagens abaixo" at bounding box center [789, 316] width 104 height 15
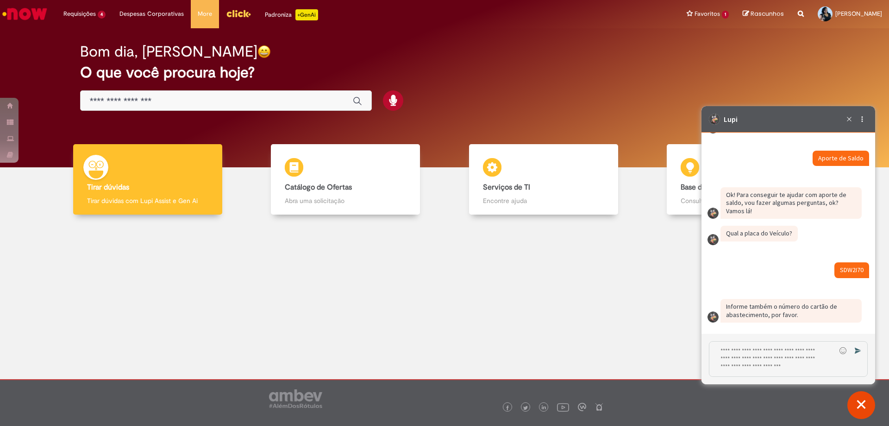
click at [755, 350] on textarea "Digite sua resposta aqui e pressione Enter para enviar" at bounding box center [773, 358] width 126 height 35
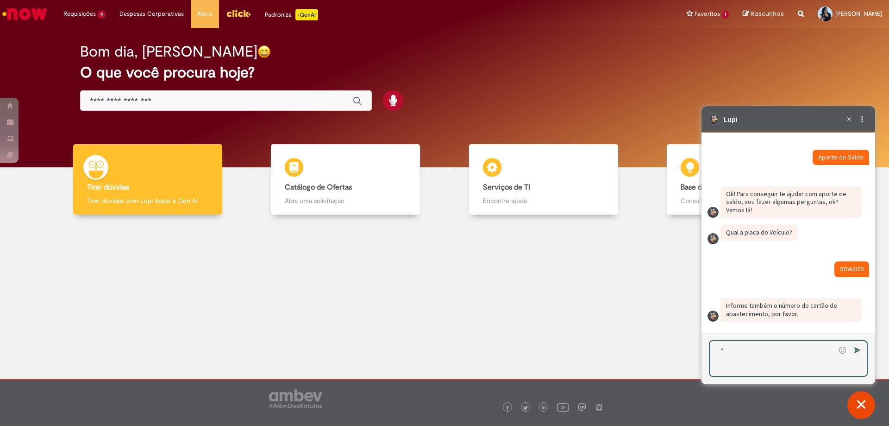
scroll to position [4557, 0]
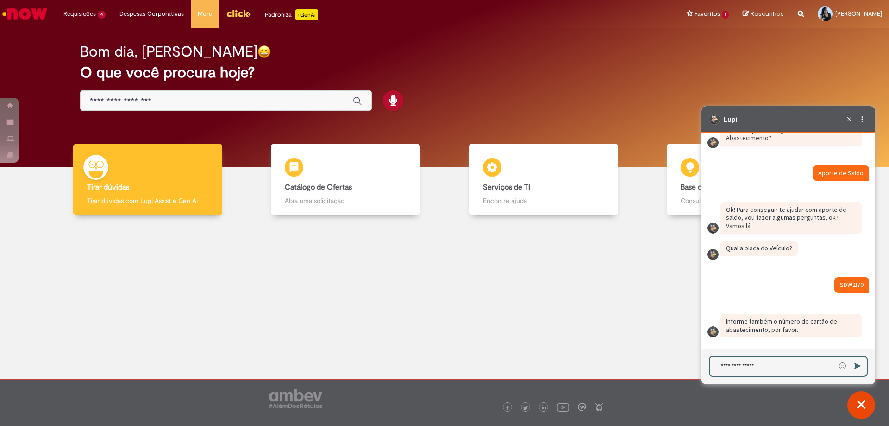
type textarea "**********"
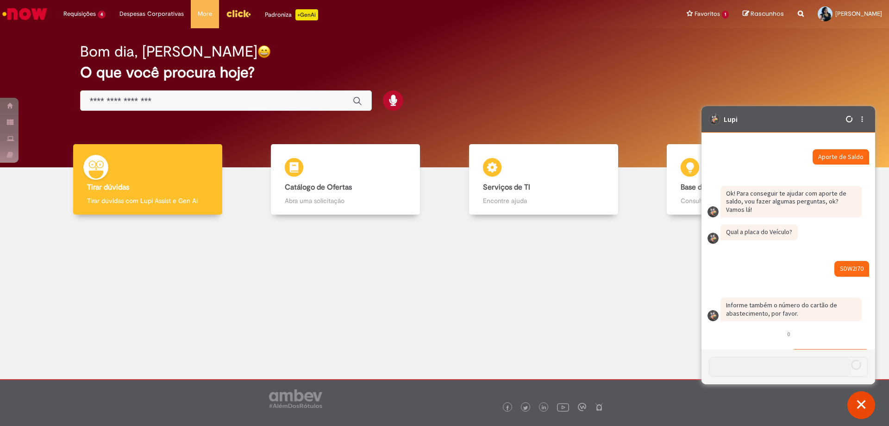
scroll to position [4571, 0]
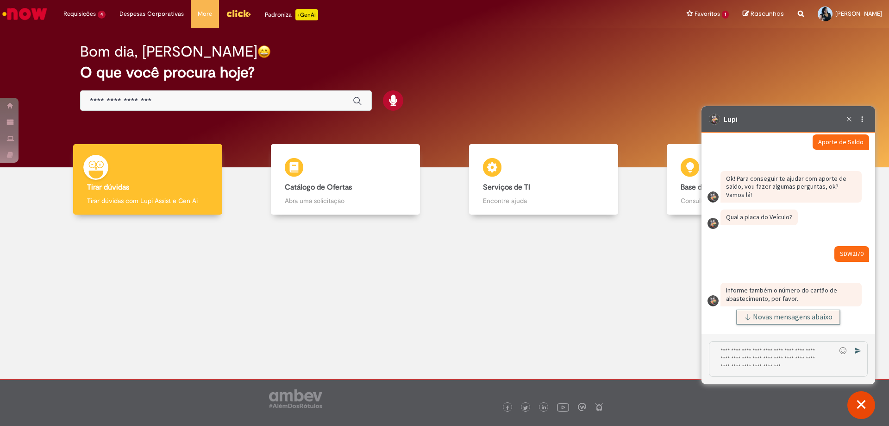
click at [754, 316] on span "Novas mensagens abaixo" at bounding box center [793, 317] width 80 height 6
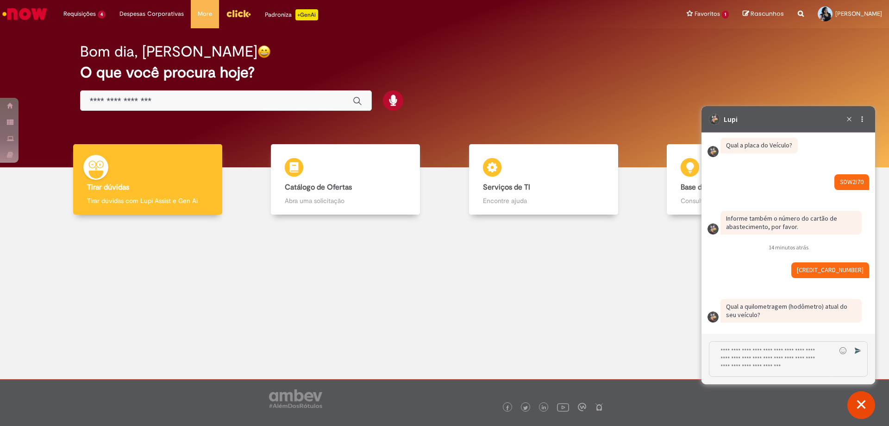
click at [798, 362] on textarea "Digite sua resposta aqui e pressione Enter para enviar" at bounding box center [773, 358] width 126 height 35
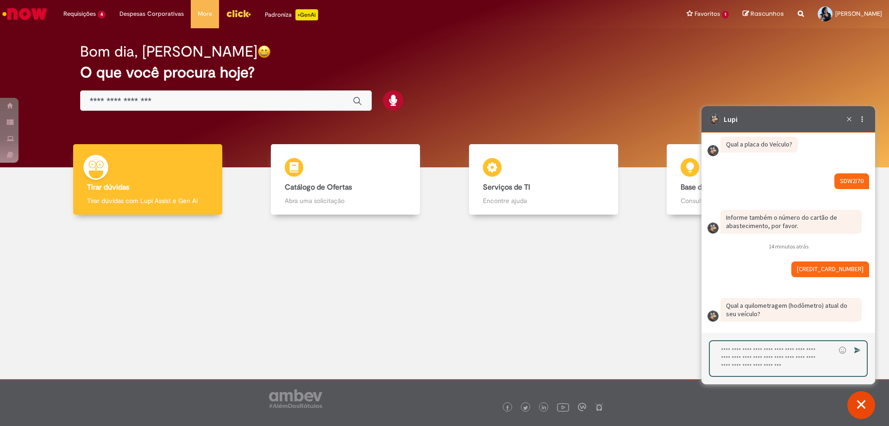
paste textarea "*****"
type textarea "*****"
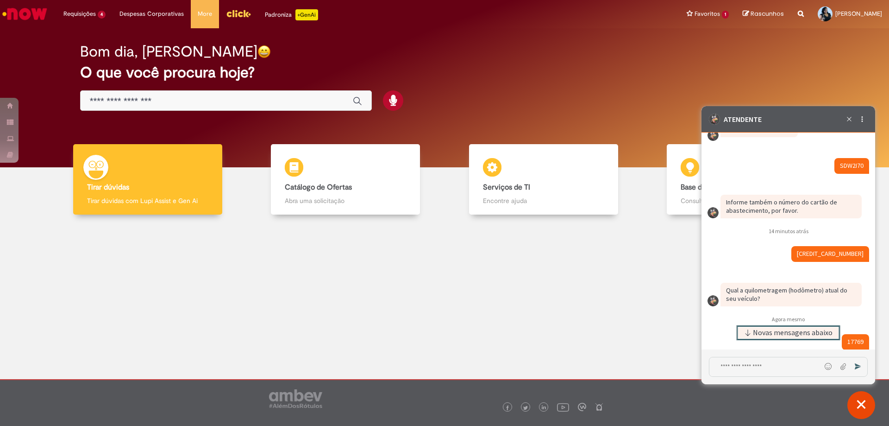
click at [794, 333] on span "Novas mensagens abaixo" at bounding box center [793, 332] width 80 height 6
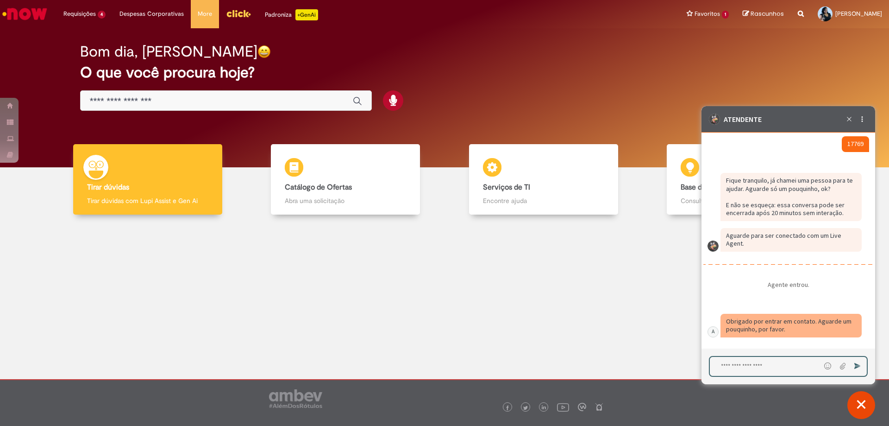
click at [750, 369] on textarea "Digite sua mensagem e pressione Enter para enviar" at bounding box center [765, 366] width 111 height 19
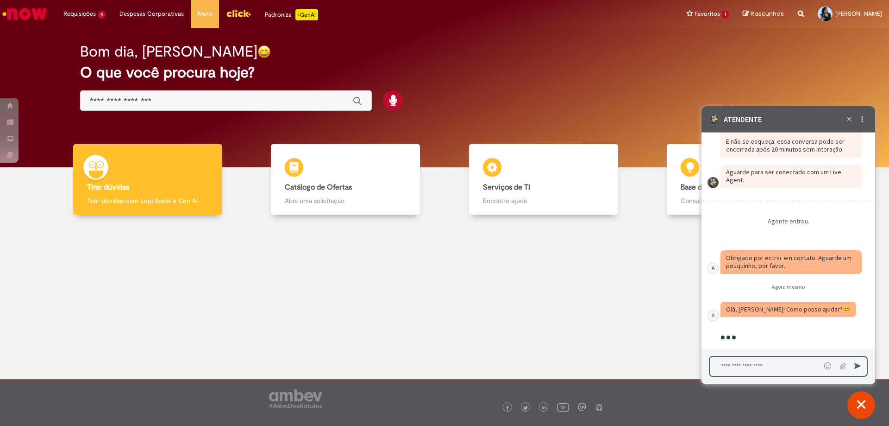
scroll to position [4947, 0]
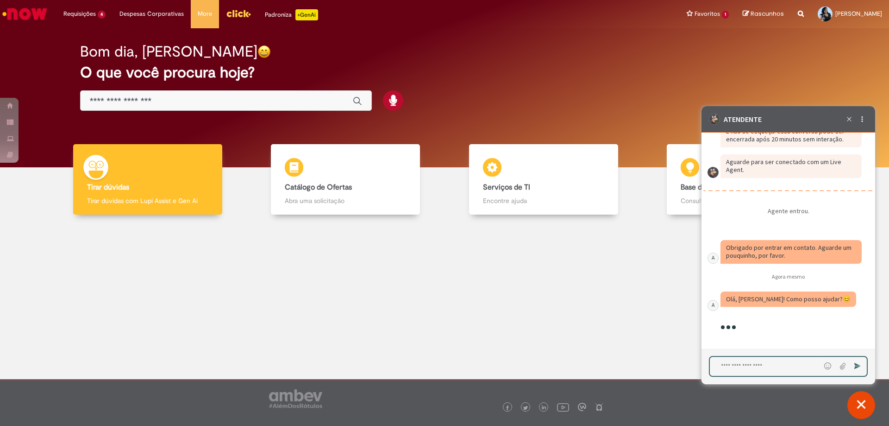
type textarea "*"
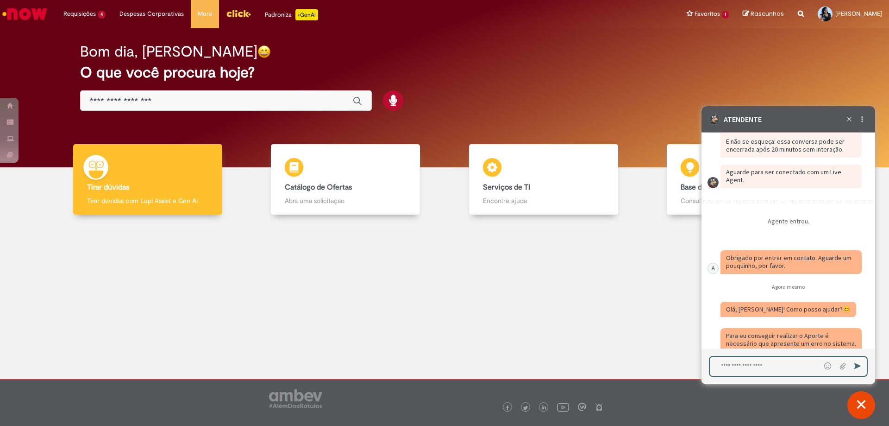
scroll to position [4975, 0]
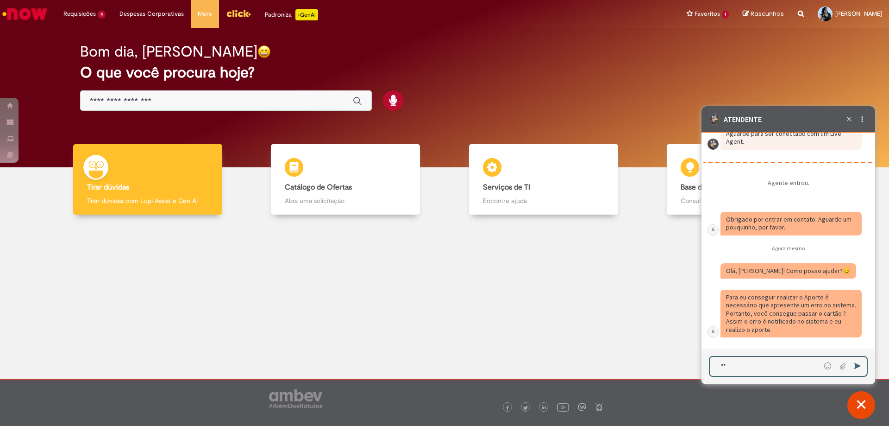
type textarea "*"
type textarea "*********"
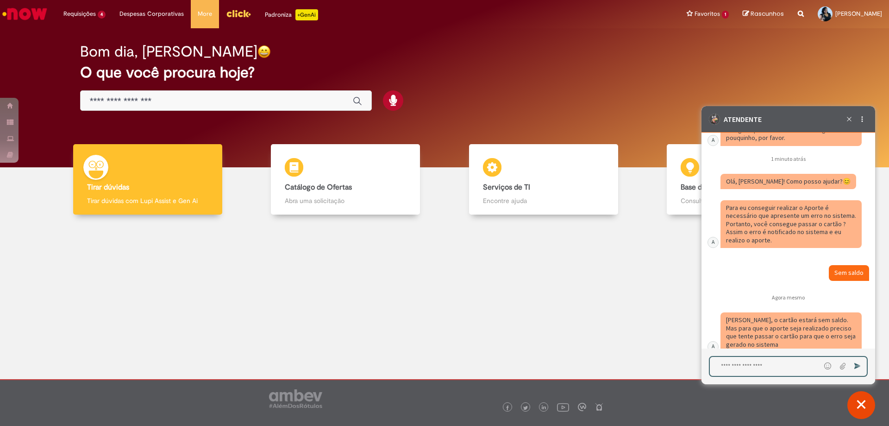
scroll to position [5080, 0]
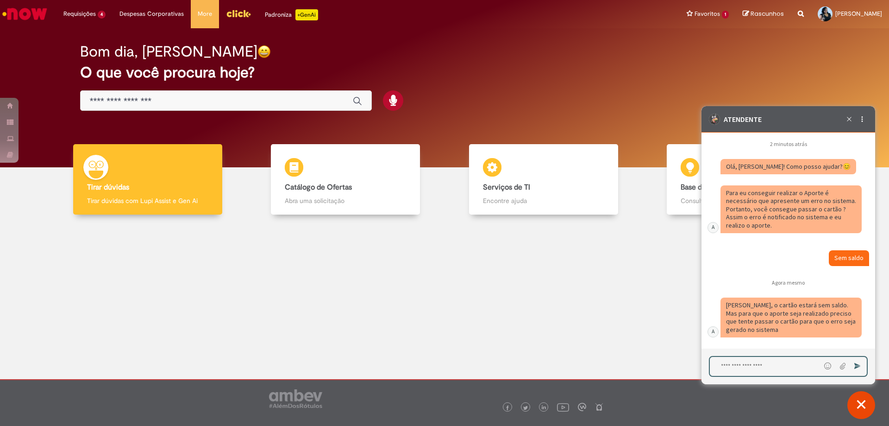
click at [738, 360] on textarea "Digite sua mensagem e pressione Enter para enviar" at bounding box center [765, 366] width 111 height 19
type textarea "******"
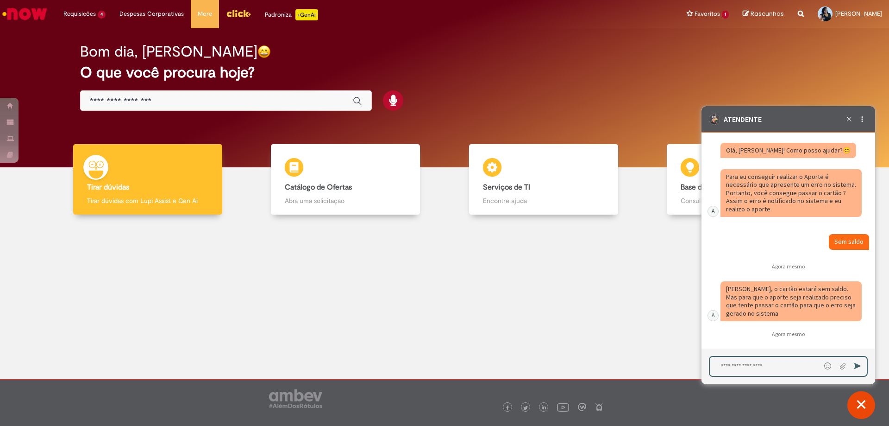
scroll to position [5127, 0]
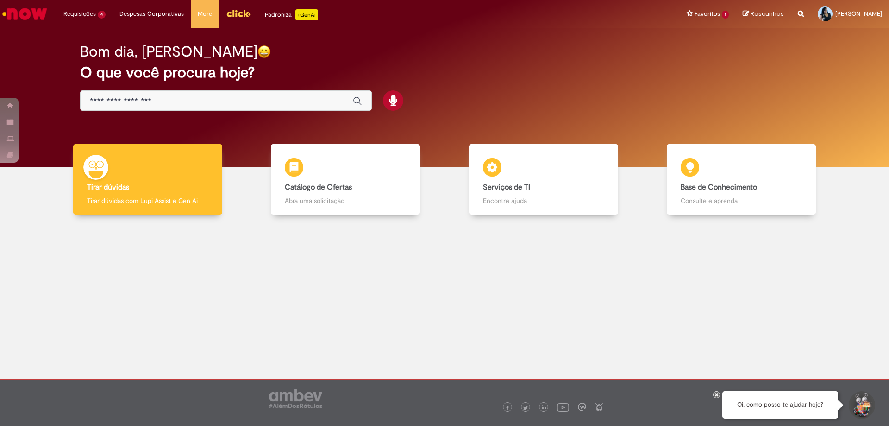
click at [860, 410] on button "Iniciar Conversa de Suporte" at bounding box center [862, 405] width 28 height 28
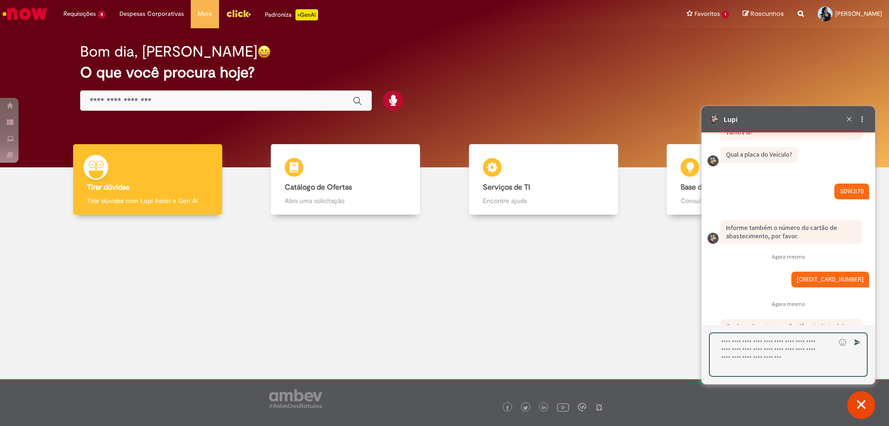
scroll to position [1393, 0]
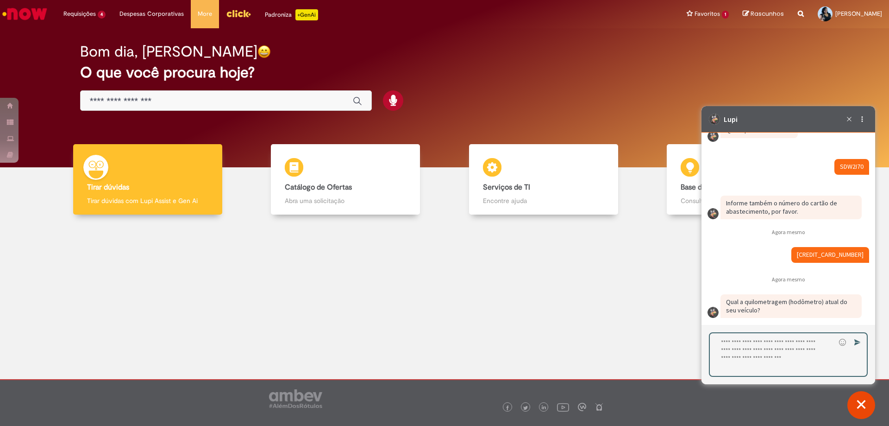
click at [738, 348] on textarea "Digite sua resposta aqui e pressione Enter para enviar" at bounding box center [773, 354] width 126 height 43
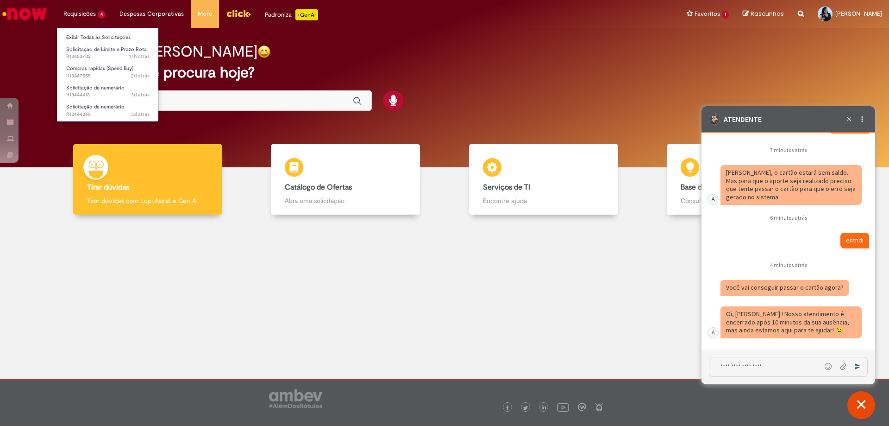
scroll to position [1936, 0]
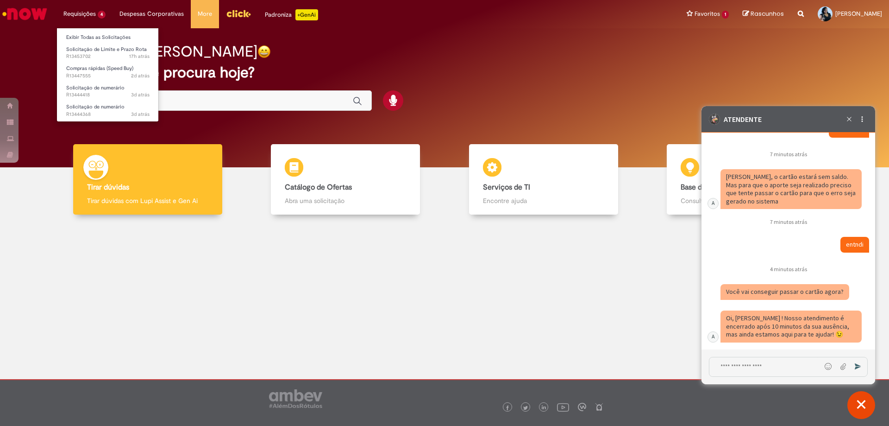
click at [82, 12] on li "Requisições 4 Exibir Todas as Solicitações Solicitação de Limite e Prazo Rota 1…" at bounding box center [85, 14] width 56 height 28
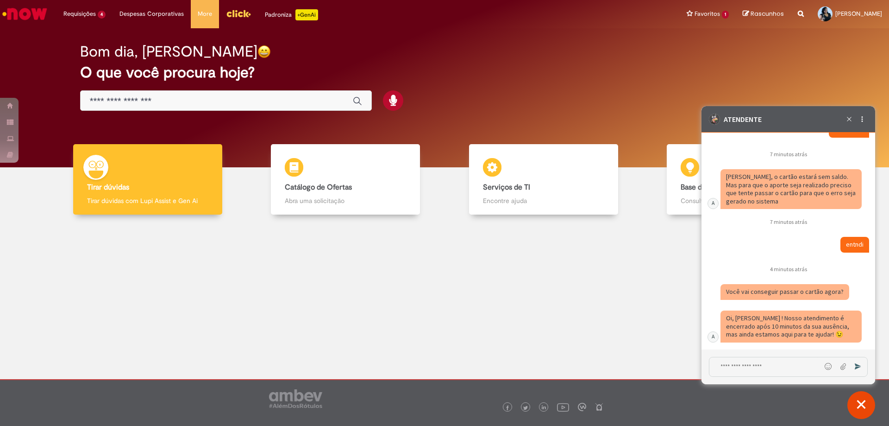
click at [239, 11] on img "Menu Cabeçalho" at bounding box center [238, 13] width 25 height 14
